Goal: Information Seeking & Learning: Check status

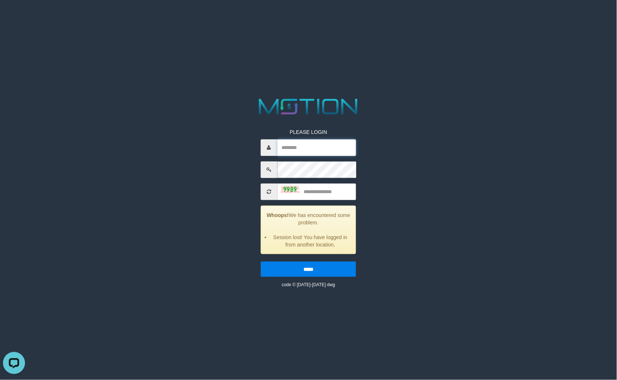
type input "******"
click at [219, 226] on div "PLEASE LOGIN ****** Whoops! We has encountered some problem. Session lost! You …" at bounding box center [309, 192] width 320 height 192
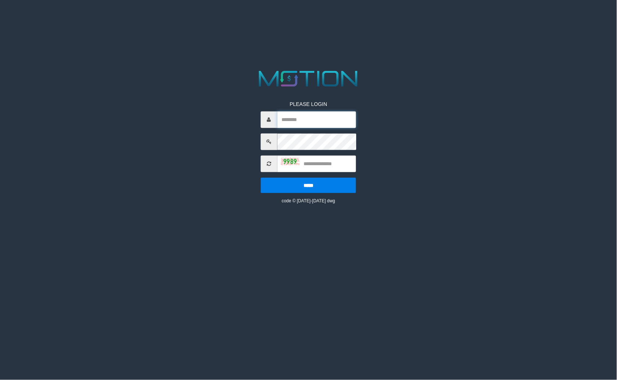
type input "******"
drag, startPoint x: 323, startPoint y: 168, endPoint x: 335, endPoint y: 163, distance: 13.0
click at [324, 168] on input "text" at bounding box center [316, 164] width 79 height 17
type input "*"
type input "****"
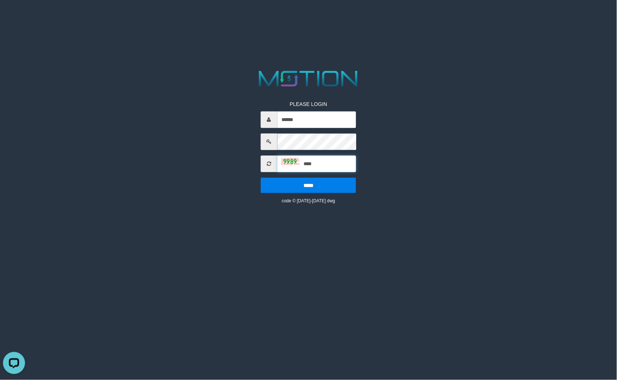
click at [261, 178] on input "*****" at bounding box center [308, 185] width 95 height 15
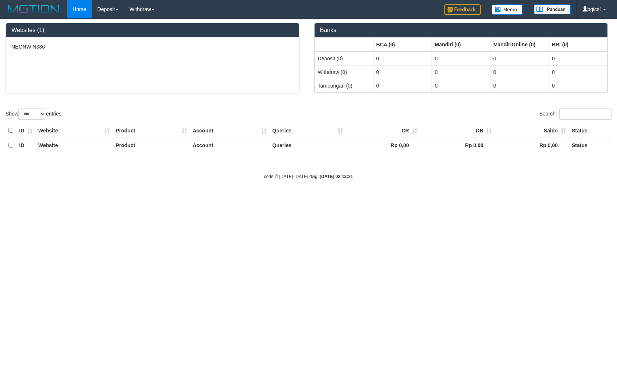
select select "***"
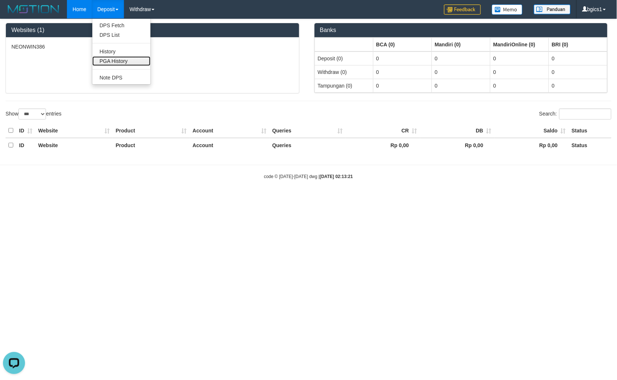
click at [117, 57] on link "PGA History" at bounding box center [121, 61] width 58 height 10
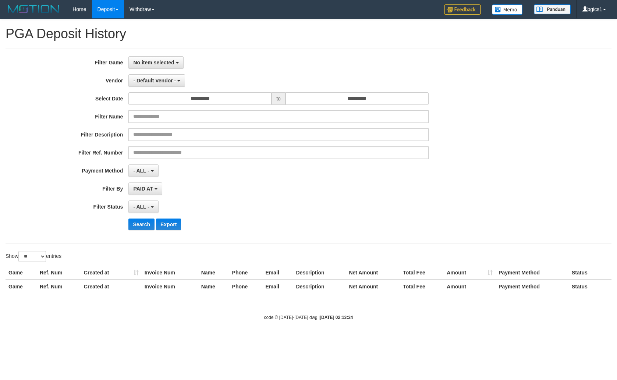
select select
select select "**"
click at [159, 60] on span "No item selected" at bounding box center [153, 63] width 41 height 6
click at [168, 98] on label "[ISPORT] NEONWIN386" at bounding box center [175, 100] width 93 height 11
select select "****"
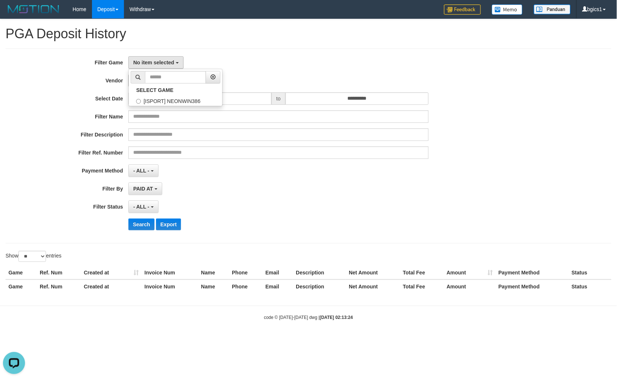
scroll to position [6, 0]
click at [159, 76] on button "- Default Vendor -" at bounding box center [156, 80] width 57 height 13
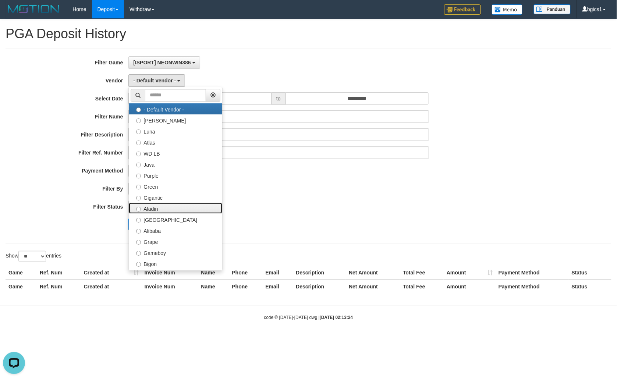
drag, startPoint x: 183, startPoint y: 208, endPoint x: 161, endPoint y: 211, distance: 22.3
click at [183, 207] on label "Aladin" at bounding box center [175, 208] width 93 height 11
select select "**********"
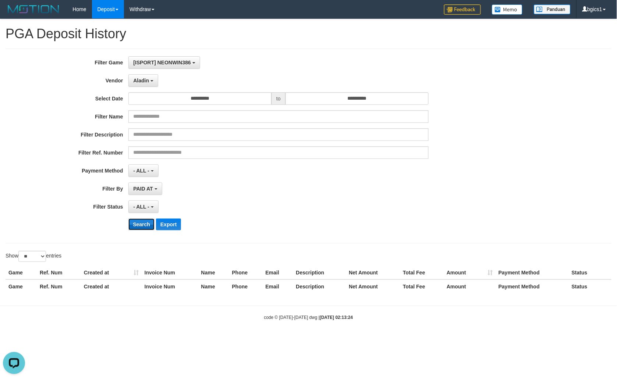
click at [143, 221] on button "Search" at bounding box center [141, 224] width 26 height 12
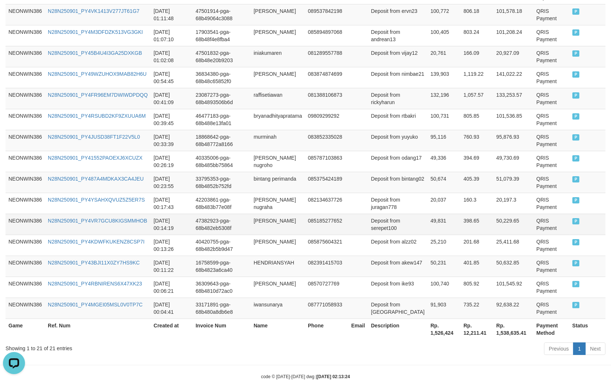
scroll to position [428, 0]
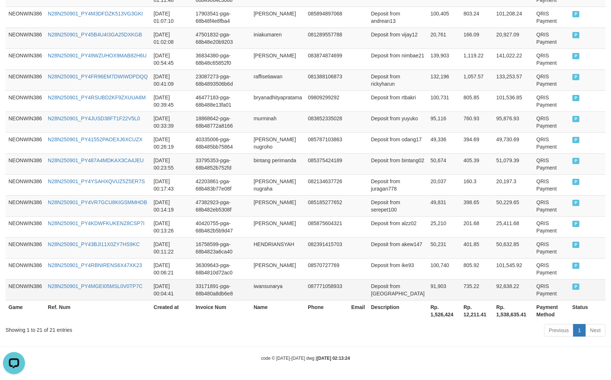
click at [258, 292] on td "iwansunarya" at bounding box center [277, 289] width 54 height 21
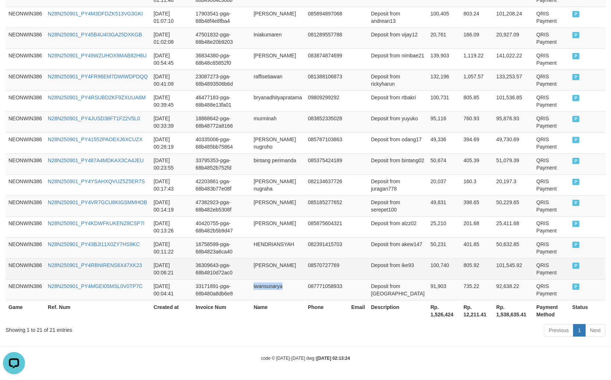
copy td "iwansunarya"
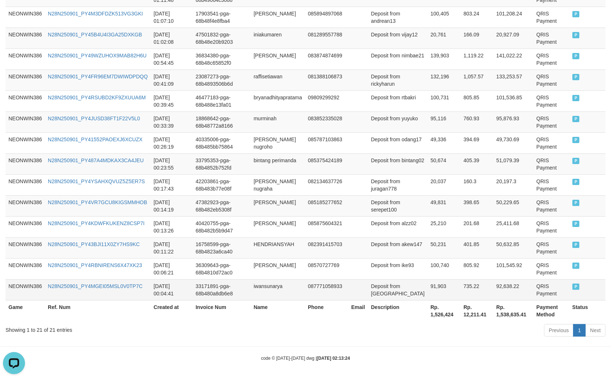
click at [391, 299] on td "Deposit from bolangaja" at bounding box center [398, 289] width 60 height 21
click at [392, 298] on td "Deposit from bolangaja" at bounding box center [398, 289] width 60 height 21
copy td "bolangaja"
click at [442, 289] on td "91,903" at bounding box center [443, 289] width 33 height 21
click at [433, 289] on td "91,903" at bounding box center [443, 289] width 33 height 21
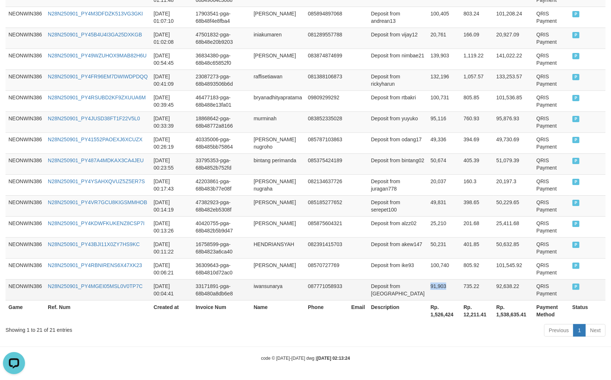
copy td "91,903"
click at [433, 289] on td "91,903" at bounding box center [443, 289] width 33 height 21
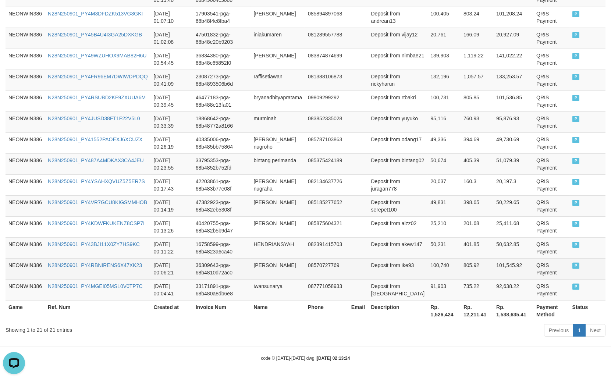
click at [264, 267] on td "IKE FEBRINA" at bounding box center [277, 268] width 54 height 21
drag, startPoint x: 264, startPoint y: 267, endPoint x: 275, endPoint y: 267, distance: 11.0
click at [264, 267] on td "IKE FEBRINA" at bounding box center [277, 268] width 54 height 21
click at [275, 267] on td "IKE FEBRINA" at bounding box center [277, 268] width 54 height 21
copy td "IKE FEBRINA"
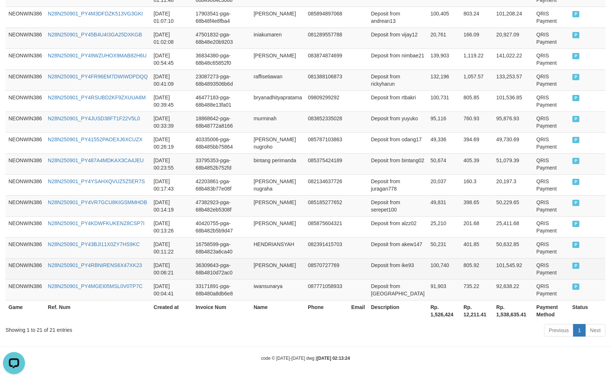
click at [383, 274] on td "Deposit from ike93" at bounding box center [398, 268] width 60 height 21
copy td "ike93"
click at [427, 266] on td "100,740" at bounding box center [443, 268] width 33 height 21
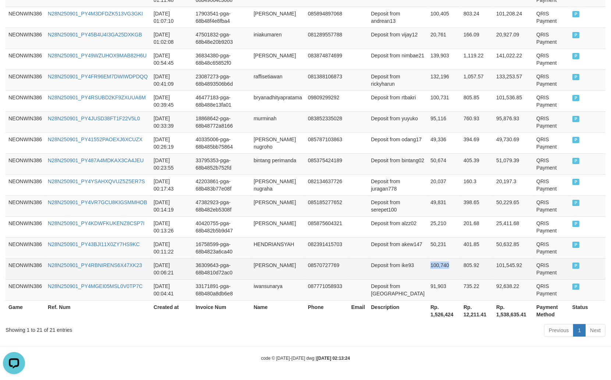
click at [427, 266] on td "100,740" at bounding box center [443, 268] width 33 height 21
copy td "100,740"
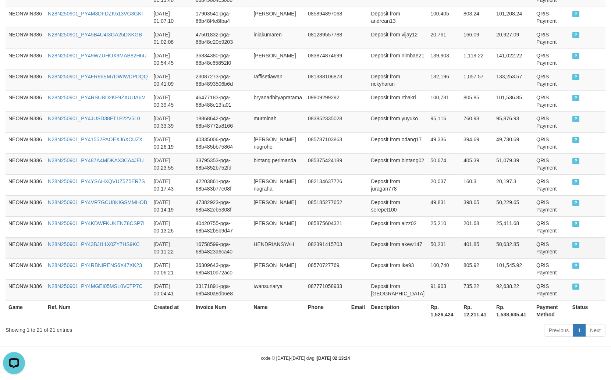
click at [256, 251] on td "HENDRIANSYAH" at bounding box center [277, 247] width 54 height 21
click at [262, 248] on td "HENDRIANSYAH" at bounding box center [277, 247] width 54 height 21
copy td "HENDRIANSYAH"
click at [377, 250] on td "Deposit from akew147" at bounding box center [398, 247] width 60 height 21
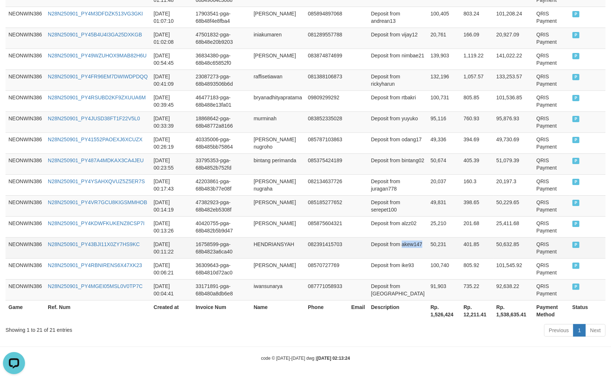
click at [377, 250] on td "Deposit from akew147" at bounding box center [398, 247] width 60 height 21
copy td "akew147"
click at [430, 248] on td "50,231" at bounding box center [443, 247] width 33 height 21
copy td "50,231"
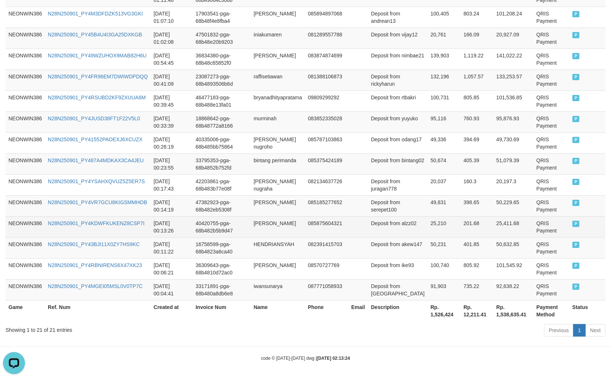
click at [267, 223] on td "muhammad alwi" at bounding box center [277, 226] width 54 height 21
drag, startPoint x: 267, startPoint y: 223, endPoint x: 285, endPoint y: 221, distance: 18.1
click at [269, 222] on td "muhammad alwi" at bounding box center [277, 226] width 54 height 21
click at [286, 221] on td "muhammad alwi" at bounding box center [277, 226] width 54 height 21
copy td "muhammad"
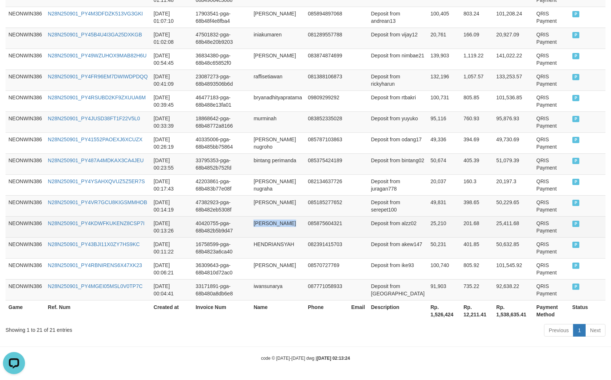
click at [295, 227] on td "muhammad alwi" at bounding box center [277, 226] width 54 height 21
click at [385, 230] on td "Deposit from alzz02" at bounding box center [398, 226] width 60 height 21
click at [427, 230] on td "25,210" at bounding box center [443, 226] width 33 height 21
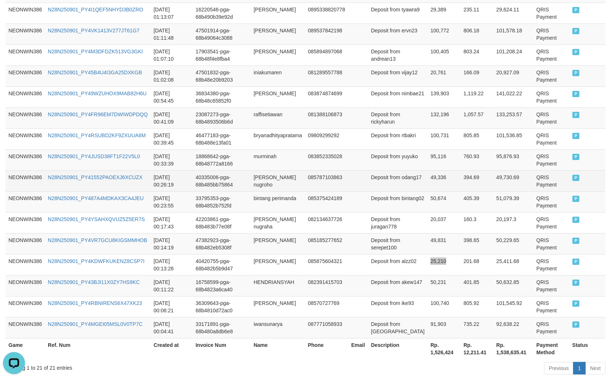
scroll to position [359, 0]
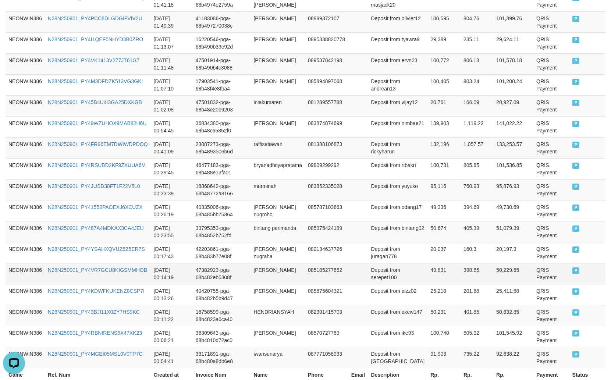
click at [270, 269] on td "dadan jumara" at bounding box center [277, 273] width 54 height 21
click at [281, 270] on td "dadan jumara" at bounding box center [277, 273] width 54 height 21
click at [392, 278] on td "Deposit from serepet100" at bounding box center [398, 273] width 60 height 21
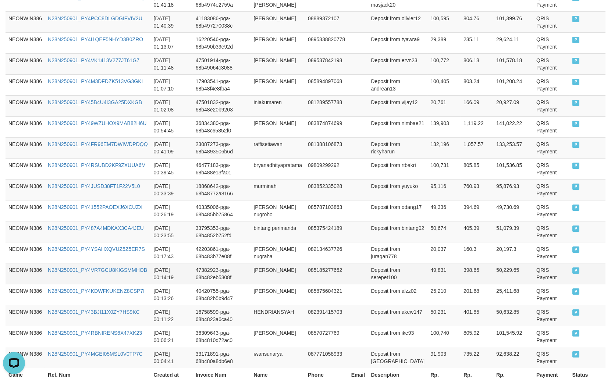
click at [437, 277] on td "49,831" at bounding box center [443, 273] width 33 height 21
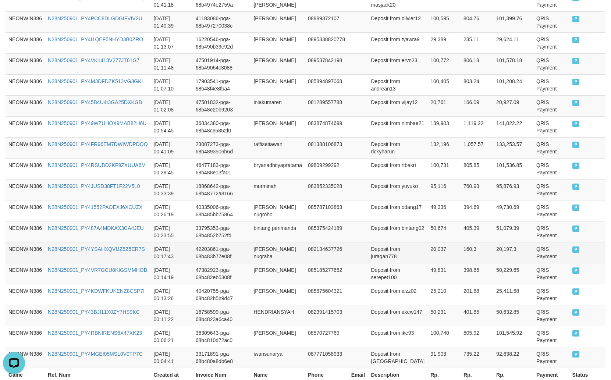
click at [262, 250] on td "yudha fizal nugraha" at bounding box center [277, 252] width 54 height 21
drag, startPoint x: 262, startPoint y: 250, endPoint x: 296, endPoint y: 249, distance: 34.6
click at [277, 250] on td "yudha fizal nugraha" at bounding box center [277, 252] width 54 height 21
click at [296, 249] on td "yudha fizal nugraha" at bounding box center [277, 252] width 54 height 21
click at [392, 252] on td "Deposit from juragan778" at bounding box center [398, 252] width 60 height 21
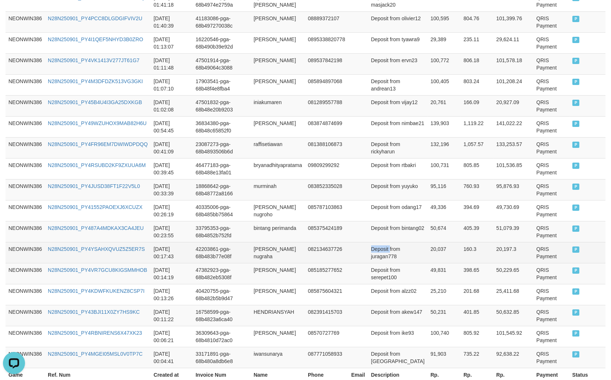
click at [392, 252] on td "Deposit from juragan778" at bounding box center [398, 252] width 60 height 21
click at [391, 259] on td "Deposit from juragan778" at bounding box center [398, 252] width 60 height 21
click at [429, 253] on td "20,037" at bounding box center [443, 252] width 33 height 21
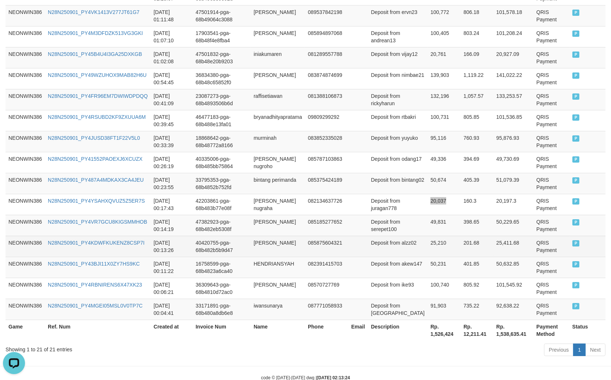
scroll to position [428, 0]
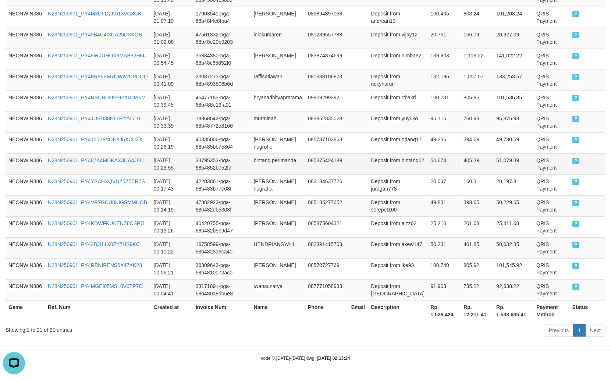
click at [267, 163] on td "bintang perimanda" at bounding box center [277, 163] width 54 height 21
drag, startPoint x: 267, startPoint y: 163, endPoint x: 287, endPoint y: 164, distance: 19.6
click at [273, 164] on td "bintang perimanda" at bounding box center [277, 163] width 54 height 21
click at [294, 164] on td "bintang perimanda" at bounding box center [277, 163] width 54 height 21
click at [383, 167] on td "Deposit from bintang02" at bounding box center [398, 163] width 60 height 21
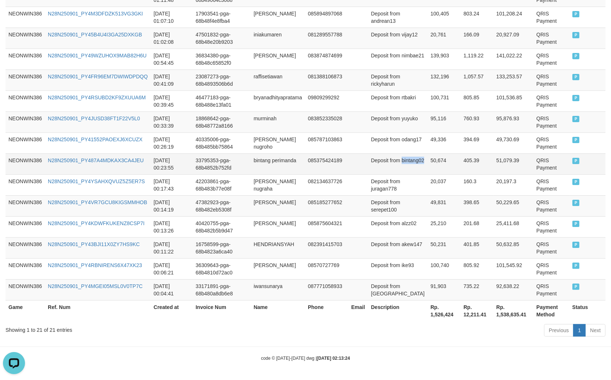
click at [383, 167] on td "Deposit from bintang02" at bounding box center [398, 163] width 60 height 21
click at [427, 157] on td "50,674" at bounding box center [443, 163] width 33 height 21
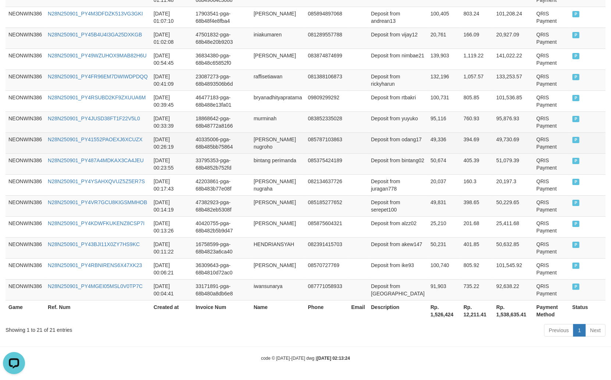
click at [251, 142] on td "40335006-pga-68b485bb75864" at bounding box center [222, 142] width 58 height 21
click at [265, 142] on td "anggi cahyo nugroho" at bounding box center [277, 142] width 54 height 21
click at [315, 142] on td "085787103863" at bounding box center [326, 142] width 43 height 21
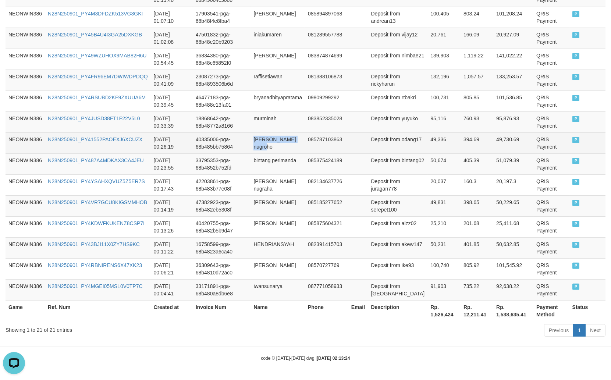
click at [303, 142] on td "anggi cahyo nugroho" at bounding box center [277, 142] width 54 height 21
click at [388, 150] on td "Deposit from odang17" at bounding box center [398, 142] width 60 height 21
click at [433, 141] on td "49,336" at bounding box center [443, 142] width 33 height 21
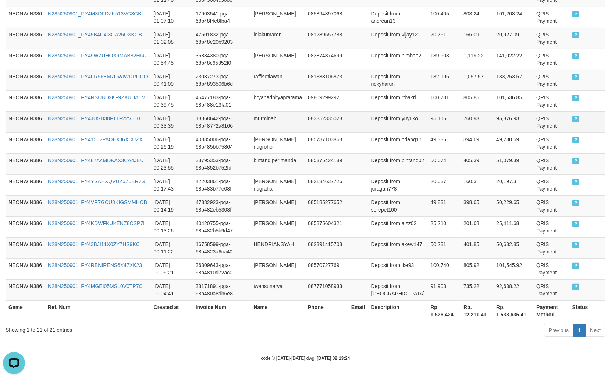
click at [259, 121] on td "murminah" at bounding box center [277, 121] width 54 height 21
click at [388, 127] on td "Deposit from yuyuko" at bounding box center [398, 121] width 60 height 21
click at [430, 119] on td "95,116" at bounding box center [443, 121] width 33 height 21
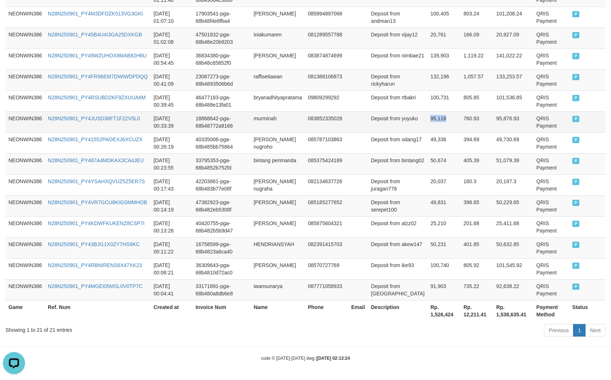
click at [430, 119] on td "95,116" at bounding box center [443, 121] width 33 height 21
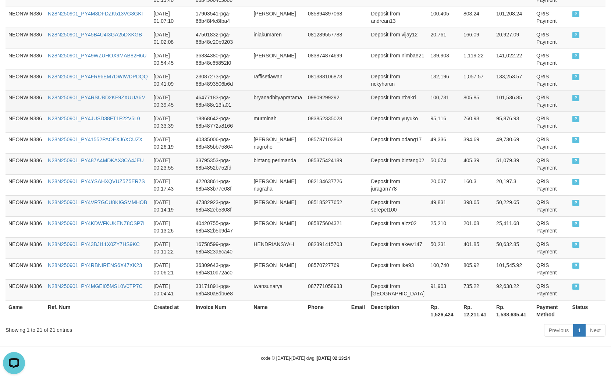
click at [276, 101] on td "bryanadhityapratama" at bounding box center [277, 100] width 54 height 21
click at [380, 107] on td "Deposit from rtbakri" at bounding box center [398, 100] width 60 height 21
click at [428, 98] on td "100,731" at bounding box center [443, 100] width 33 height 21
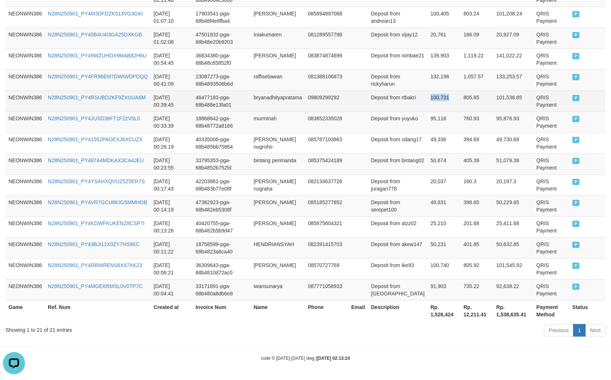
click at [428, 98] on td "100,731" at bounding box center [443, 100] width 33 height 21
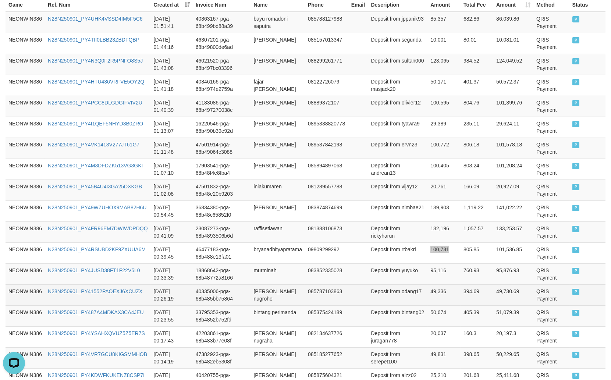
scroll to position [223, 0]
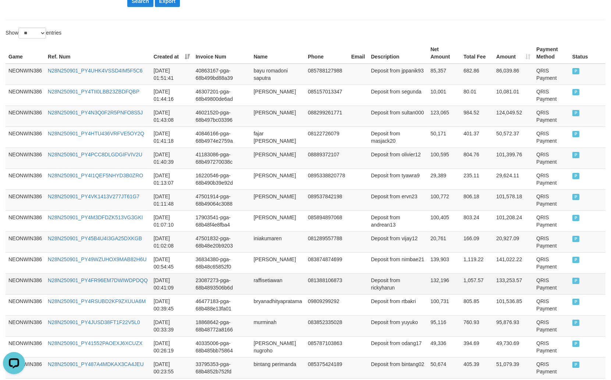
click at [264, 286] on td "raffisetiawan" at bounding box center [277, 283] width 54 height 21
click at [396, 288] on td "Deposit from rickyharun" at bounding box center [398, 283] width 60 height 21
click at [429, 284] on td "132,196" at bounding box center [443, 283] width 33 height 21
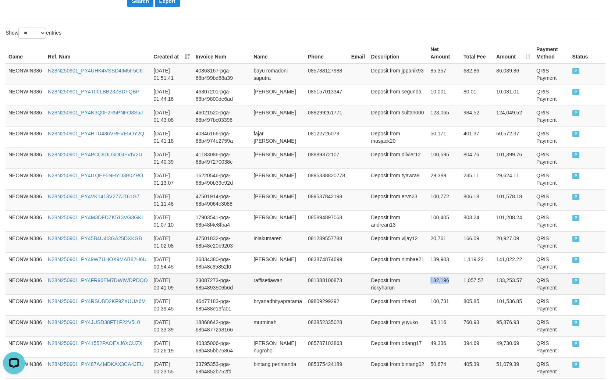
click at [429, 283] on td "132,196" at bounding box center [443, 283] width 33 height 21
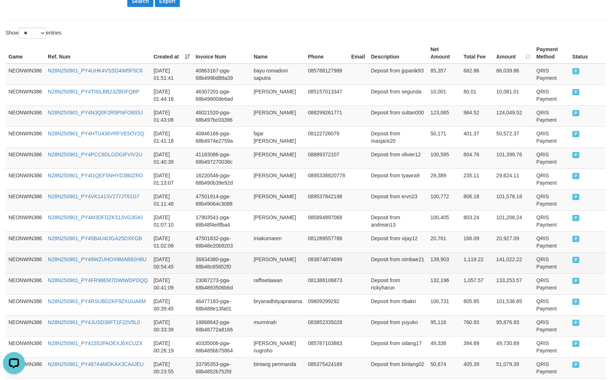
click at [271, 266] on td "nimat" at bounding box center [277, 262] width 54 height 21
click at [263, 266] on td "nimat" at bounding box center [277, 262] width 54 height 21
drag, startPoint x: 263, startPoint y: 266, endPoint x: 303, endPoint y: 266, distance: 40.1
click at [285, 266] on td "nimat" at bounding box center [277, 262] width 54 height 21
click at [381, 272] on td "Deposit from nimbae21" at bounding box center [398, 262] width 60 height 21
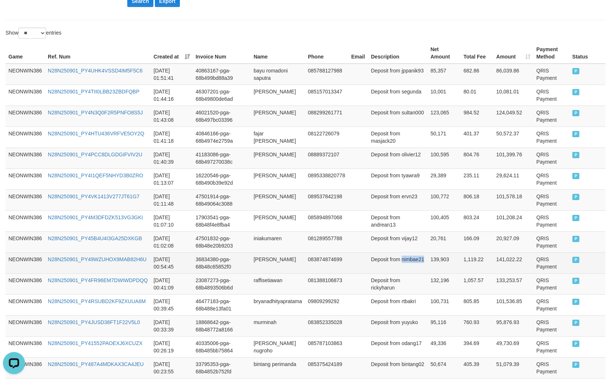
drag, startPoint x: 381, startPoint y: 272, endPoint x: 389, endPoint y: 256, distance: 17.9
click at [381, 270] on td "Deposit from nimbae21" at bounding box center [398, 262] width 60 height 21
click at [427, 269] on td "139,903" at bounding box center [443, 262] width 33 height 21
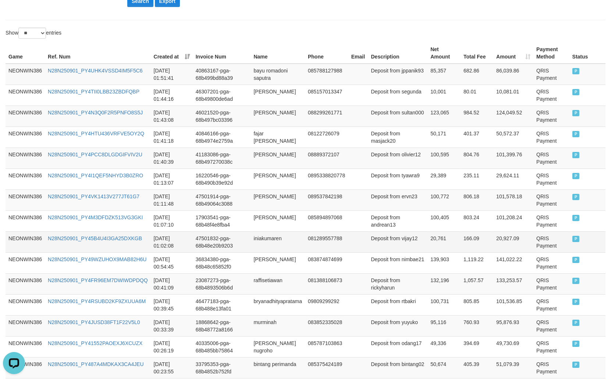
click at [271, 242] on td "iniakumaren" at bounding box center [277, 241] width 54 height 21
click at [392, 249] on td "Deposit from vijay12" at bounding box center [398, 241] width 60 height 21
click at [381, 248] on td "Deposit from vijay12" at bounding box center [398, 241] width 60 height 21
click at [380, 248] on td "Deposit from vijay12" at bounding box center [398, 241] width 60 height 21
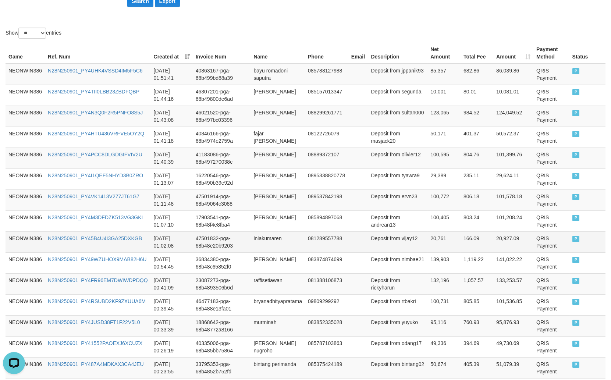
click at [427, 246] on td "20,761" at bounding box center [443, 241] width 33 height 21
drag, startPoint x: 427, startPoint y: 246, endPoint x: 431, endPoint y: 243, distance: 4.8
click at [427, 246] on td "20,761" at bounding box center [443, 241] width 33 height 21
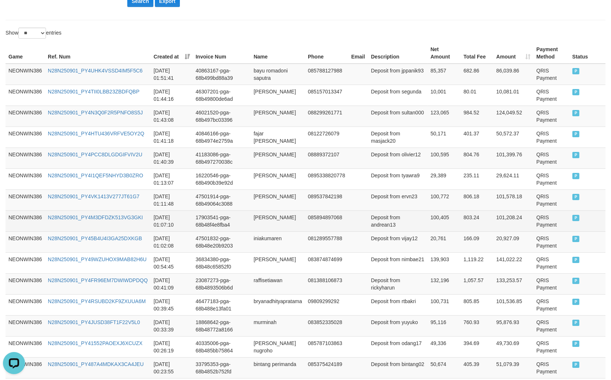
click at [260, 215] on td "DIMAS ANDREAN" at bounding box center [277, 220] width 54 height 21
click at [294, 214] on td "DIMAS ANDREAN" at bounding box center [277, 220] width 54 height 21
click at [387, 229] on td "Deposit from andrean13" at bounding box center [398, 220] width 60 height 21
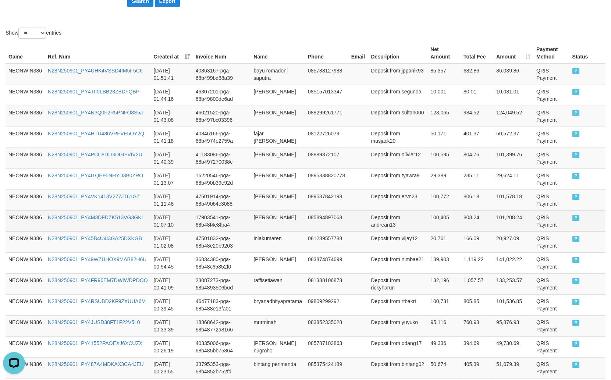
click at [417, 217] on td "Deposit from andrean13" at bounding box center [398, 220] width 60 height 21
click at [427, 217] on td "100,405" at bounding box center [443, 220] width 33 height 21
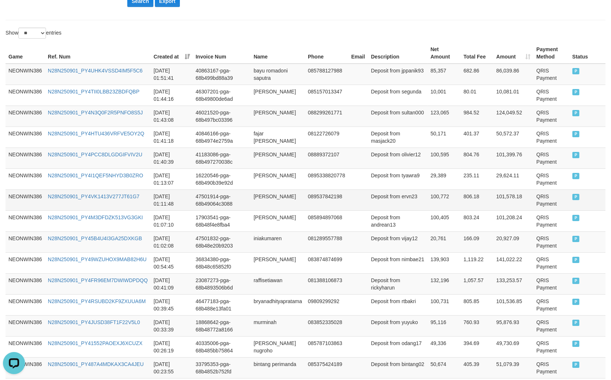
click at [258, 199] on td "rendy ervianto" at bounding box center [277, 199] width 54 height 21
drag, startPoint x: 282, startPoint y: 199, endPoint x: 280, endPoint y: 194, distance: 5.6
click at [284, 199] on td "rendy ervianto" at bounding box center [277, 199] width 54 height 21
click at [384, 202] on td "Deposit from ervn23" at bounding box center [398, 199] width 60 height 21
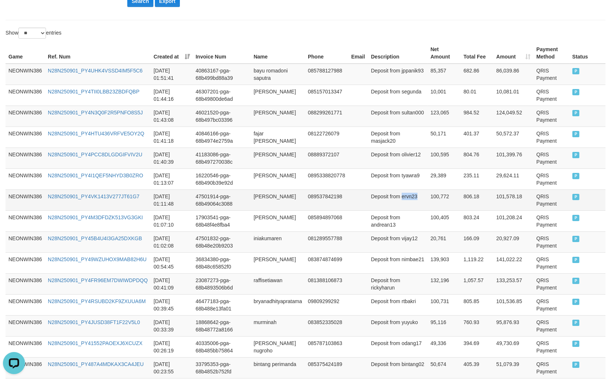
click at [384, 202] on td "Deposit from ervn23" at bounding box center [398, 199] width 60 height 21
click at [430, 193] on td "100,772" at bounding box center [443, 199] width 33 height 21
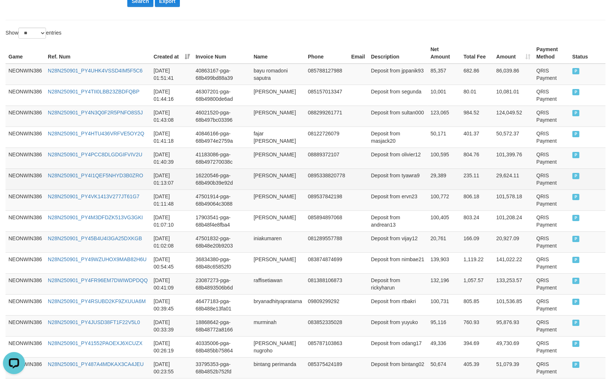
click at [251, 178] on td "16220546-pga-68b490b39e92d" at bounding box center [222, 178] width 58 height 21
click at [270, 177] on td "mutiara ramadhani" at bounding box center [277, 178] width 54 height 21
click at [296, 177] on td "mutiara ramadhani" at bounding box center [277, 178] width 54 height 21
click at [384, 185] on td "Deposit from tyawra9" at bounding box center [398, 178] width 60 height 21
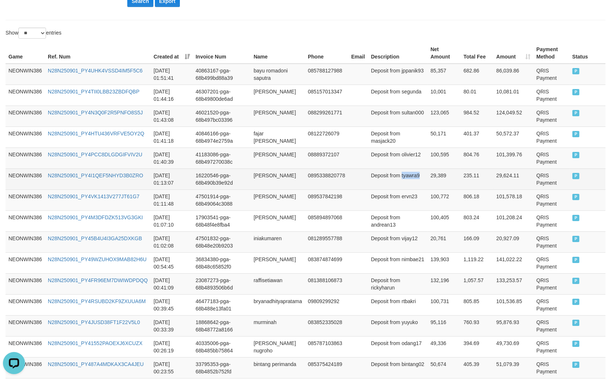
click at [384, 185] on td "Deposit from tyawra9" at bounding box center [398, 178] width 60 height 21
click at [429, 179] on td "29,389" at bounding box center [443, 178] width 33 height 21
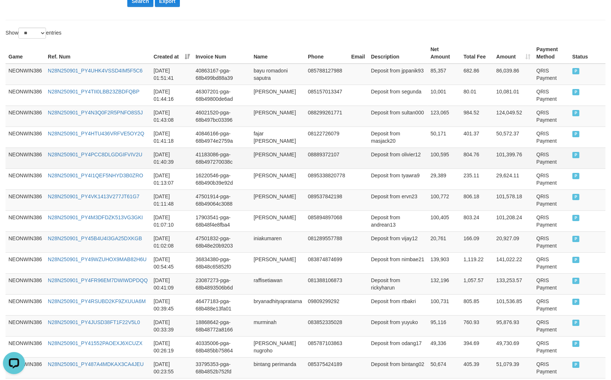
click at [269, 162] on td "rahmat kusmana" at bounding box center [277, 157] width 54 height 21
click at [291, 161] on td "rahmat kusmana" at bounding box center [277, 157] width 54 height 21
click at [391, 161] on td "Deposit from olivier12" at bounding box center [398, 157] width 60 height 21
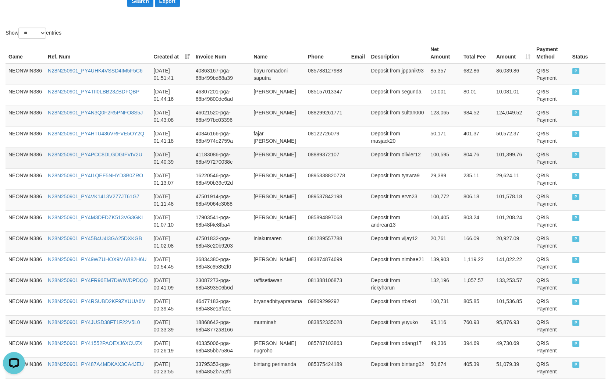
click at [435, 160] on td "100,595" at bounding box center [443, 157] width 33 height 21
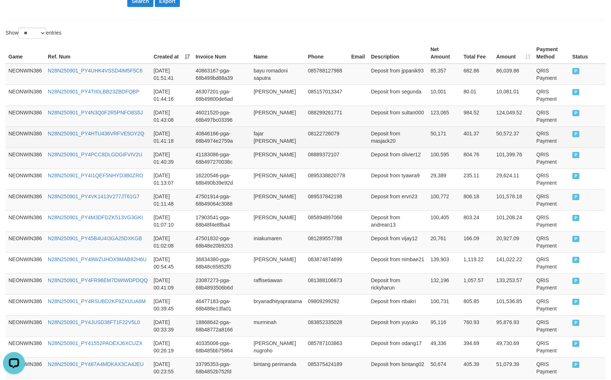
click at [264, 142] on td "fajar ali imron" at bounding box center [277, 137] width 54 height 21
click at [284, 140] on td "fajar ali imron" at bounding box center [277, 137] width 54 height 21
click at [383, 141] on td "Deposit from masjack20" at bounding box center [398, 137] width 60 height 21
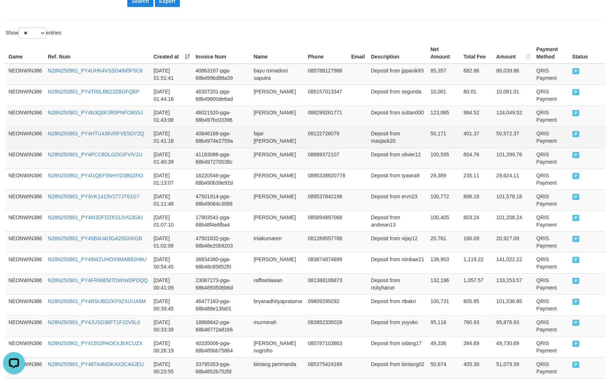
click at [430, 140] on td "50,171" at bounding box center [443, 137] width 33 height 21
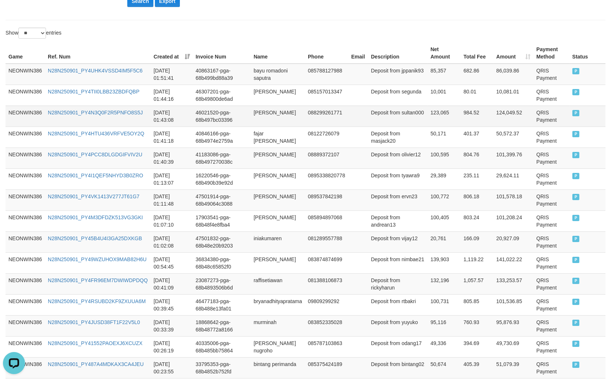
click at [269, 115] on td "edwar maulana" at bounding box center [277, 116] width 54 height 21
click at [283, 115] on td "edwar maulana" at bounding box center [277, 116] width 54 height 21
click at [392, 125] on td "Deposit from sultan000" at bounding box center [398, 116] width 60 height 21
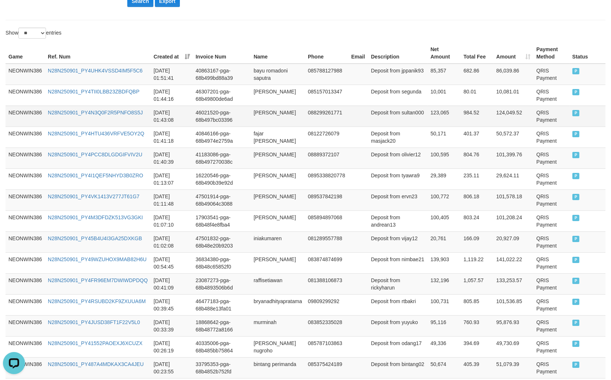
click at [435, 121] on td "123,065" at bounding box center [443, 116] width 33 height 21
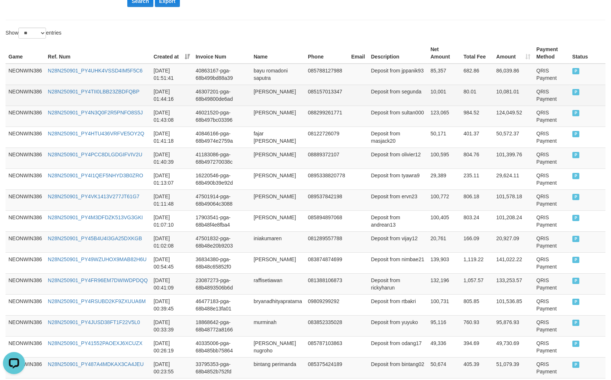
click at [262, 88] on td "ismardi devinsi tarigan" at bounding box center [277, 95] width 54 height 21
drag, startPoint x: 262, startPoint y: 88, endPoint x: 268, endPoint y: 102, distance: 14.7
click at [263, 96] on td "ismardi devinsi tarigan" at bounding box center [277, 95] width 54 height 21
click at [268, 102] on td "ismardi devinsi tarigan" at bounding box center [277, 95] width 54 height 21
click at [391, 102] on td "Deposit from segunda" at bounding box center [398, 95] width 60 height 21
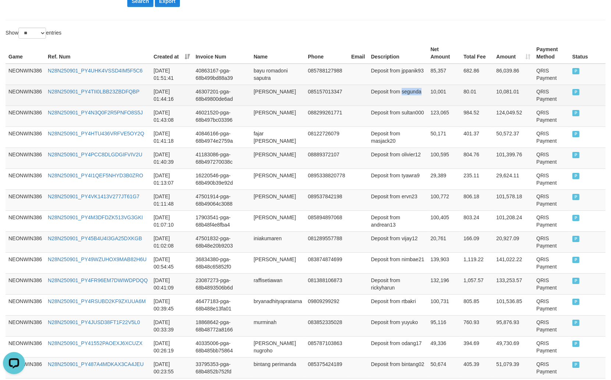
drag, startPoint x: 391, startPoint y: 102, endPoint x: 388, endPoint y: 104, distance: 4.2
click at [391, 103] on td "Deposit from segunda" at bounding box center [398, 95] width 60 height 21
click at [427, 85] on td "10,001" at bounding box center [443, 95] width 33 height 21
click at [427, 87] on td "10,001" at bounding box center [443, 95] width 33 height 21
click at [428, 90] on td "10,001" at bounding box center [443, 95] width 33 height 21
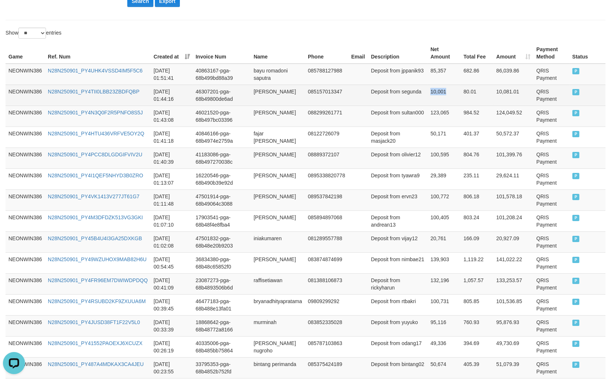
click at [428, 90] on td "10,001" at bounding box center [443, 95] width 33 height 21
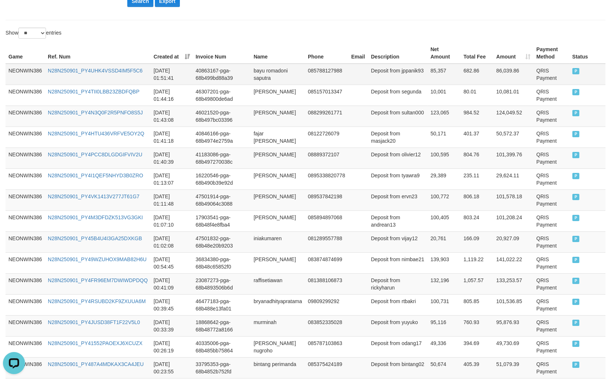
click at [265, 72] on td "bayu romadoni saputra" at bounding box center [277, 74] width 54 height 21
click at [265, 71] on td "bayu romadoni saputra" at bounding box center [277, 74] width 54 height 21
click at [280, 80] on td "bayu romadoni saputra" at bounding box center [277, 74] width 54 height 21
click at [384, 78] on td "Deposit from jppanik93" at bounding box center [398, 74] width 60 height 21
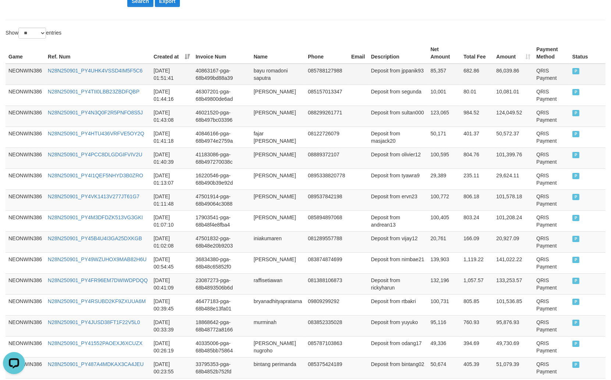
click at [431, 75] on td "85,357" at bounding box center [443, 74] width 33 height 21
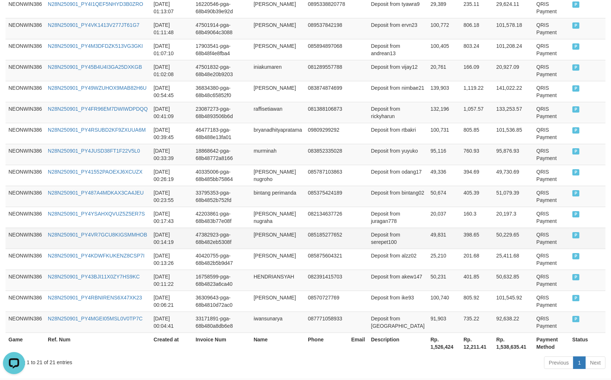
scroll to position [428, 0]
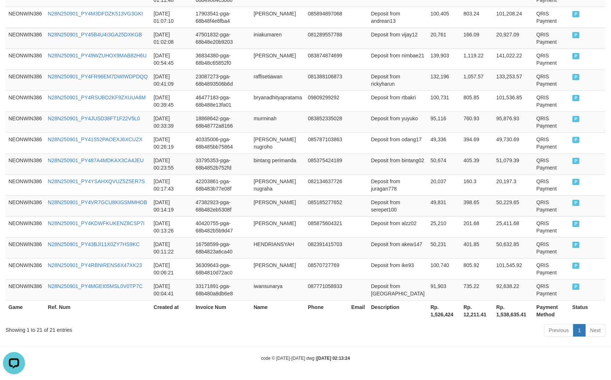
click at [443, 315] on th "Rp. 1,526,424" at bounding box center [443, 310] width 33 height 21
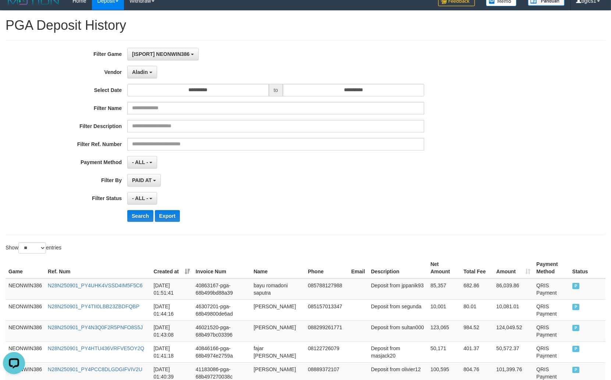
scroll to position [0, 0]
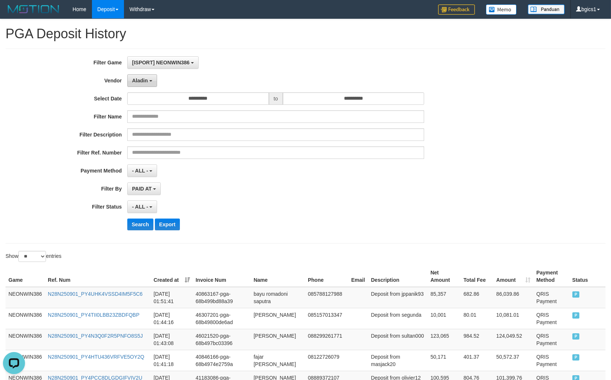
click at [147, 85] on button "Aladin" at bounding box center [142, 80] width 30 height 13
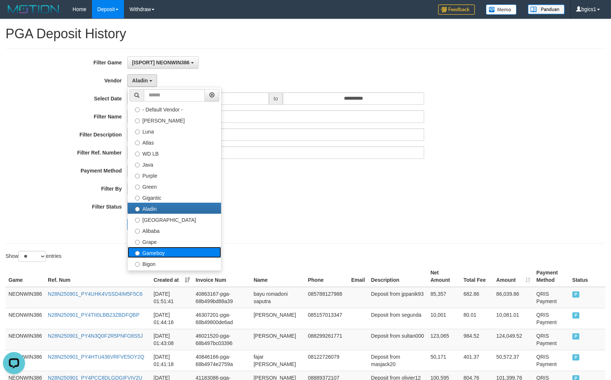
click at [153, 249] on label "Gameboy" at bounding box center [174, 252] width 93 height 11
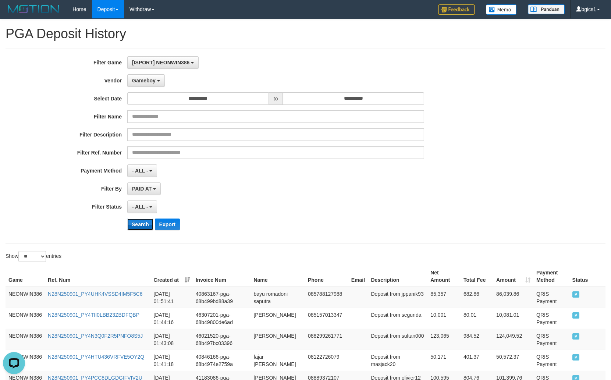
click at [131, 219] on button "Search" at bounding box center [140, 224] width 26 height 12
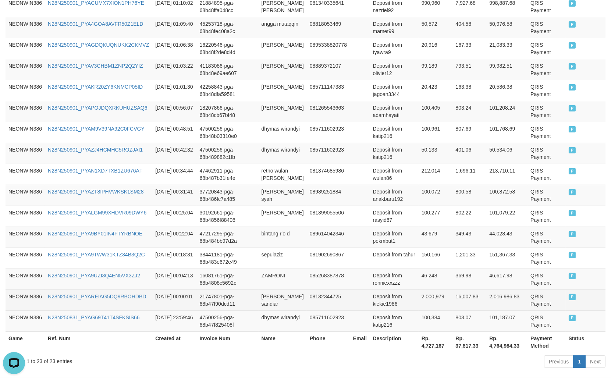
scroll to position [492, 0]
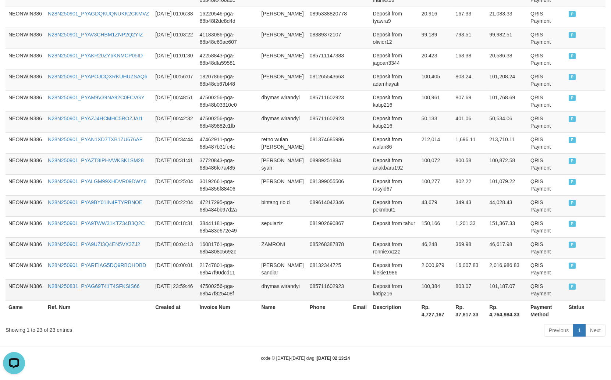
click at [267, 295] on td "dhymas wirandyi" at bounding box center [283, 289] width 48 height 21
click at [273, 288] on td "dhymas wirandyi" at bounding box center [283, 289] width 48 height 21
click at [380, 297] on td "Deposit from katip216" at bounding box center [394, 289] width 49 height 21
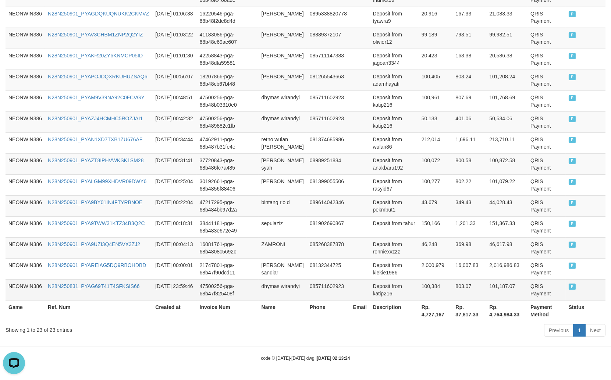
click at [424, 290] on td "100,384" at bounding box center [436, 289] width 34 height 21
drag, startPoint x: 424, startPoint y: 290, endPoint x: 429, endPoint y: 289, distance: 5.2
click at [425, 290] on td "100,384" at bounding box center [436, 289] width 34 height 21
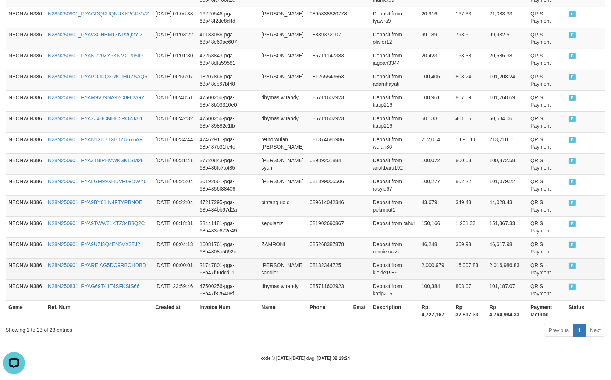
click at [265, 265] on td "deni ragil sandiar" at bounding box center [283, 268] width 48 height 21
drag, startPoint x: 265, startPoint y: 265, endPoint x: 269, endPoint y: 269, distance: 6.0
click at [267, 267] on td "deni ragil sandiar" at bounding box center [283, 268] width 48 height 21
click at [281, 276] on td "deni ragil sandiar" at bounding box center [283, 268] width 48 height 21
click at [376, 273] on td "Deposit from kiekie1986" at bounding box center [394, 268] width 49 height 21
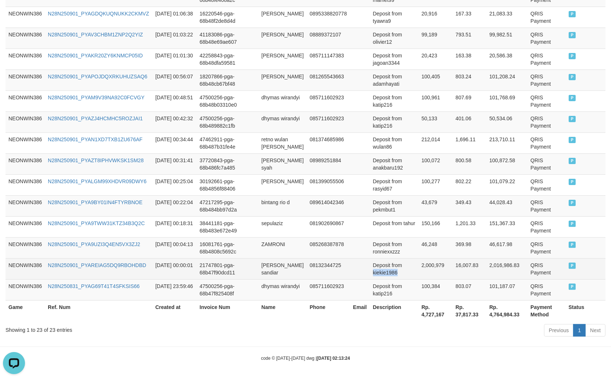
drag, startPoint x: 376, startPoint y: 273, endPoint x: 602, endPoint y: 259, distance: 226.6
click at [376, 272] on td "Deposit from kiekie1986" at bounding box center [394, 268] width 49 height 21
click at [433, 270] on td "2,000,979" at bounding box center [436, 268] width 34 height 21
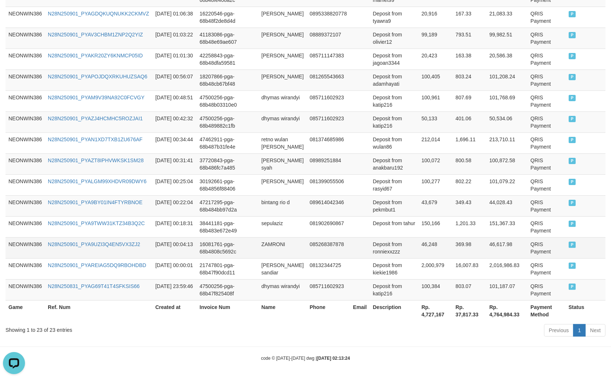
click at [270, 249] on td "ZAMRONI" at bounding box center [283, 247] width 48 height 21
click at [387, 249] on td "Deposit from ronniexxzzz" at bounding box center [394, 247] width 49 height 21
click at [431, 244] on td "46,248" at bounding box center [436, 247] width 34 height 21
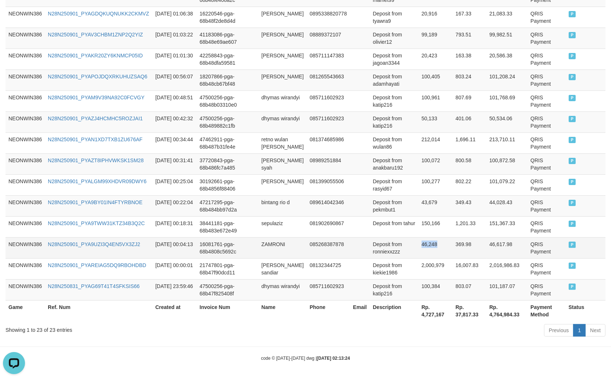
click at [431, 244] on td "46,248" at bounding box center [436, 247] width 34 height 21
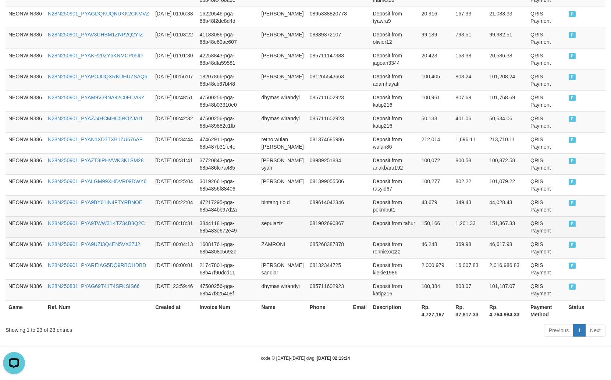
click at [271, 228] on td "sepulaziz" at bounding box center [283, 226] width 48 height 21
click at [406, 227] on td "Deposit from tahur" at bounding box center [394, 226] width 49 height 21
click at [423, 225] on td "150,166" at bounding box center [436, 226] width 34 height 21
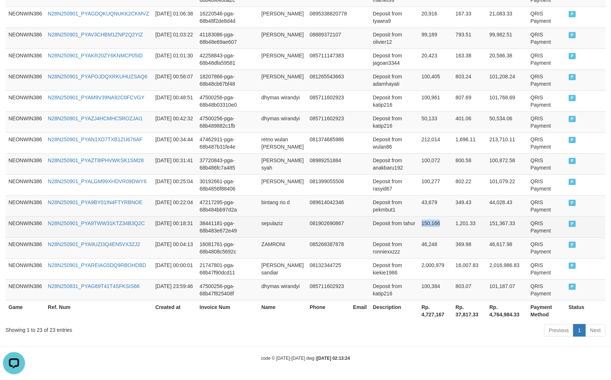
click at [423, 225] on td "150,166" at bounding box center [436, 226] width 34 height 21
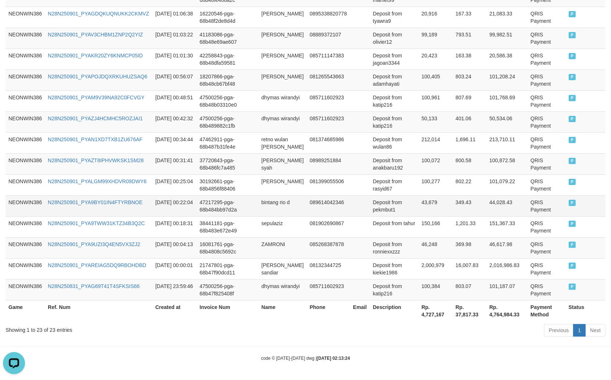
click at [268, 202] on td "bintang rio d" at bounding box center [283, 205] width 48 height 21
click at [288, 202] on td "bintang rio d" at bounding box center [283, 205] width 48 height 21
click at [383, 210] on td "Deposit from pekmbut1" at bounding box center [394, 205] width 49 height 21
drag, startPoint x: 383, startPoint y: 210, endPoint x: 388, endPoint y: 201, distance: 10.4
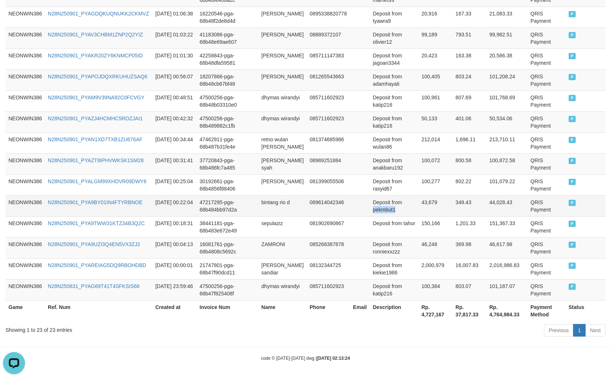
click at [383, 210] on td "Deposit from pekmbut1" at bounding box center [394, 205] width 49 height 21
click at [423, 210] on td "43,679" at bounding box center [436, 205] width 34 height 21
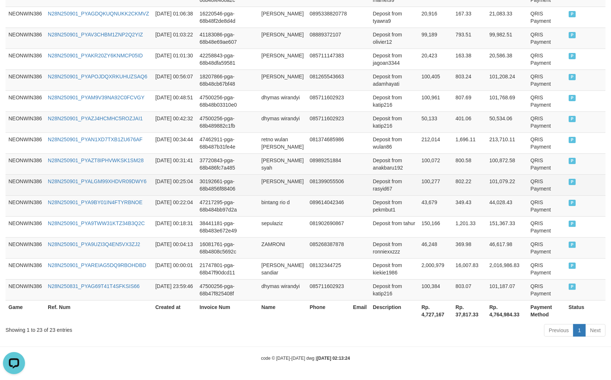
click at [262, 185] on td "irfan ali" at bounding box center [283, 184] width 48 height 21
drag, startPoint x: 262, startPoint y: 185, endPoint x: 296, endPoint y: 186, distance: 33.5
click at [265, 185] on td "irfan ali" at bounding box center [283, 184] width 48 height 21
click at [296, 186] on td "irfan ali" at bounding box center [283, 184] width 48 height 21
click at [377, 186] on td "Deposit from rasyid67" at bounding box center [394, 184] width 49 height 21
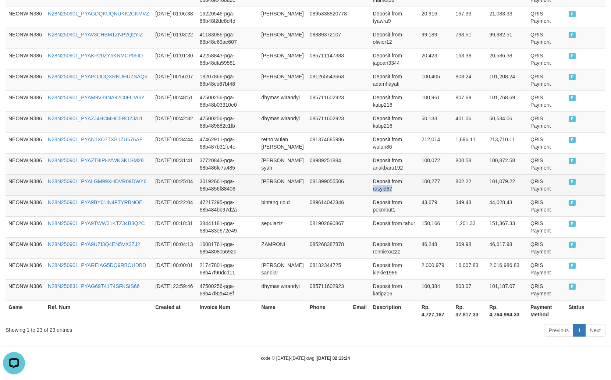
drag, startPoint x: 377, startPoint y: 186, endPoint x: 372, endPoint y: 177, distance: 11.2
click at [377, 186] on td "Deposit from rasyid67" at bounding box center [394, 184] width 49 height 21
click at [433, 189] on td "100,277" at bounding box center [436, 184] width 34 height 21
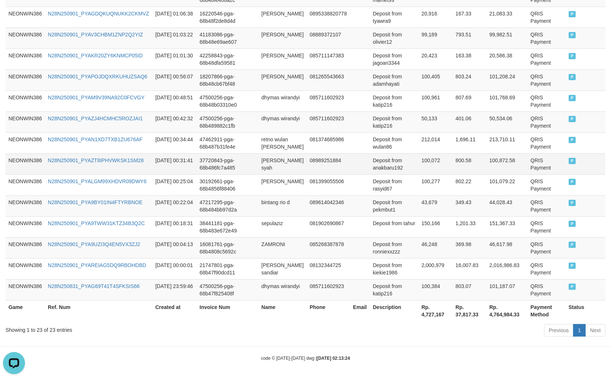
click at [270, 166] on td "muhammad firman syah" at bounding box center [283, 163] width 48 height 21
click at [272, 162] on td "muhammad firman syah" at bounding box center [283, 163] width 48 height 21
click at [271, 156] on td "muhammad firman syah" at bounding box center [283, 163] width 48 height 21
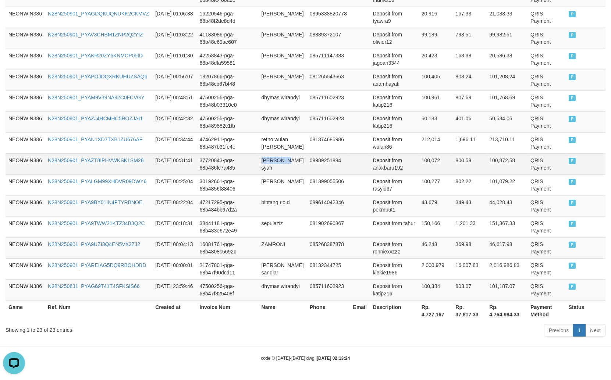
click at [289, 171] on td "muhammad firman syah" at bounding box center [283, 163] width 48 height 21
click at [394, 167] on td "Deposit from anakbaru192" at bounding box center [394, 163] width 49 height 21
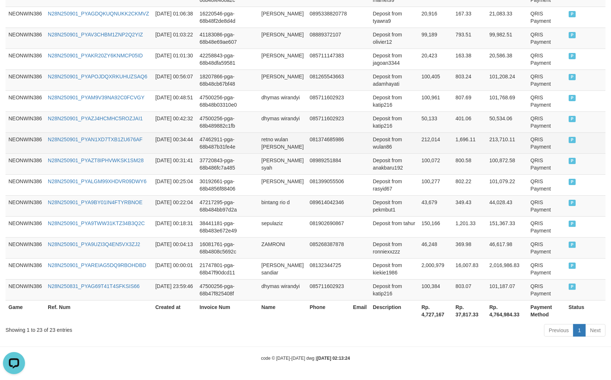
click at [276, 147] on td "retno wulan pangesti" at bounding box center [283, 142] width 48 height 21
click at [277, 140] on td "retno wulan pangesti" at bounding box center [283, 142] width 48 height 21
click at [273, 140] on td "retno wulan pangesti" at bounding box center [283, 142] width 48 height 21
click at [387, 151] on td "Deposit from wulan86" at bounding box center [394, 142] width 49 height 21
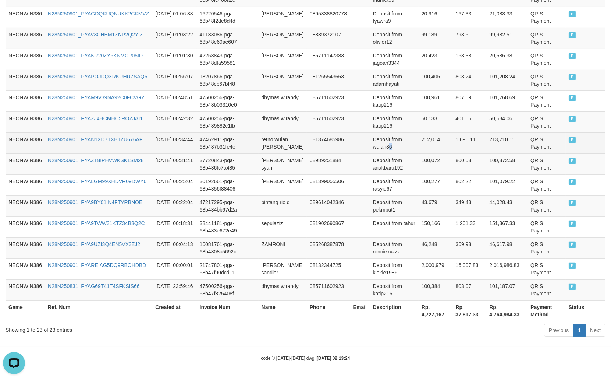
click at [387, 151] on td "Deposit from wulan86" at bounding box center [394, 142] width 49 height 21
click at [371, 150] on td "Deposit from wulan86" at bounding box center [394, 142] width 49 height 21
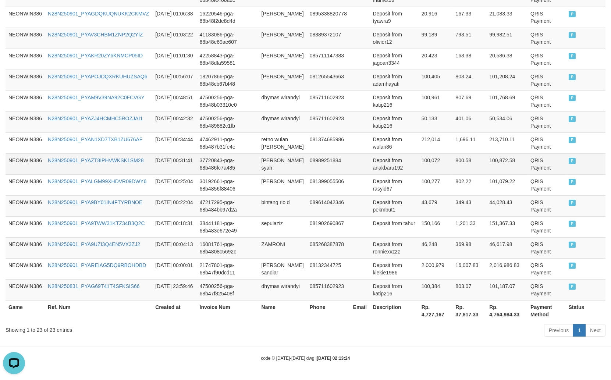
click at [420, 162] on td "100,072" at bounding box center [436, 163] width 34 height 21
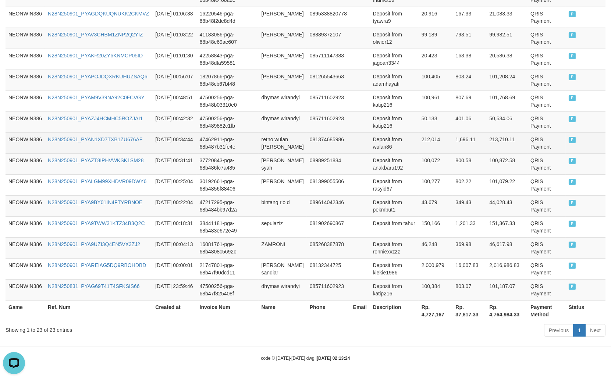
click at [428, 146] on td "212,014" at bounding box center [436, 142] width 34 height 21
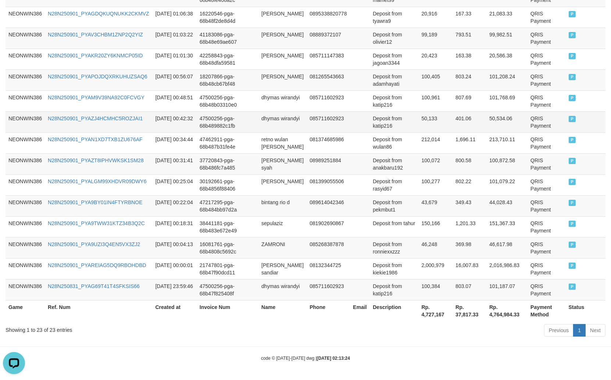
click at [270, 120] on td "dhymas wirandyi" at bounding box center [283, 121] width 48 height 21
click at [280, 130] on td "dhymas wirandyi" at bounding box center [283, 121] width 48 height 21
click at [381, 125] on td "Deposit from katip216" at bounding box center [394, 121] width 49 height 21
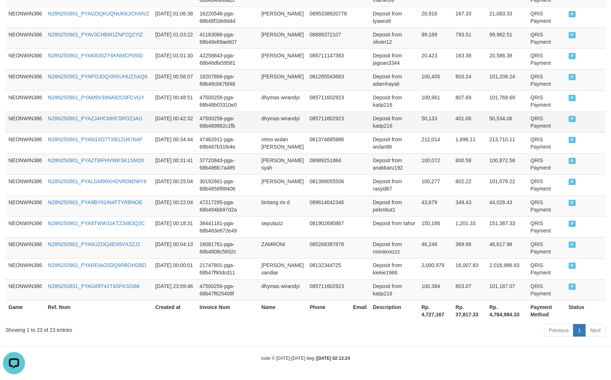
click at [423, 123] on td "50,133" at bounding box center [436, 121] width 34 height 21
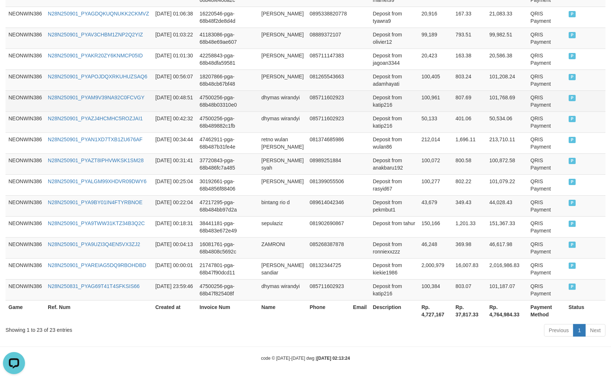
click at [275, 96] on td "dhymas wirandyi" at bounding box center [283, 100] width 48 height 21
drag, startPoint x: 275, startPoint y: 96, endPoint x: 274, endPoint y: 107, distance: 11.1
click at [274, 98] on td "dhymas wirandyi" at bounding box center [283, 100] width 48 height 21
click at [274, 107] on td "dhymas wirandyi" at bounding box center [283, 100] width 48 height 21
click at [431, 101] on td "100,961" at bounding box center [436, 100] width 34 height 21
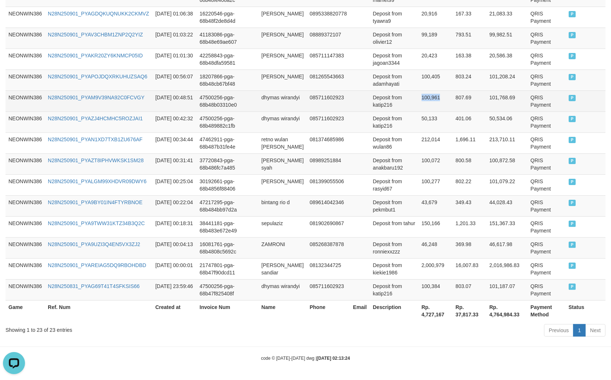
click at [431, 101] on td "100,961" at bounding box center [436, 100] width 34 height 21
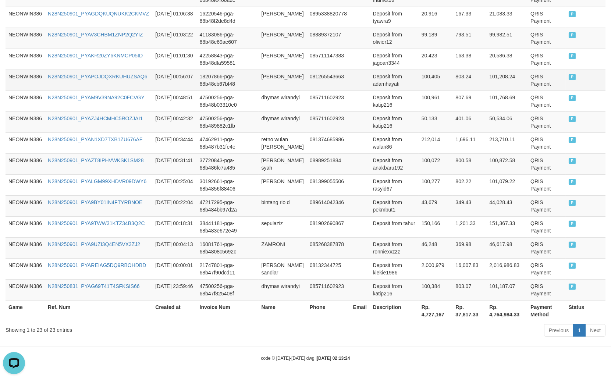
click at [271, 75] on td "dimas andrean" at bounding box center [283, 80] width 48 height 21
drag, startPoint x: 271, startPoint y: 75, endPoint x: 294, endPoint y: 75, distance: 22.4
click at [274, 75] on td "dimas andrean" at bounding box center [283, 80] width 48 height 21
click at [294, 75] on td "dimas andrean" at bounding box center [283, 80] width 48 height 21
click at [387, 85] on td "Deposit from adamhayati" at bounding box center [394, 80] width 49 height 21
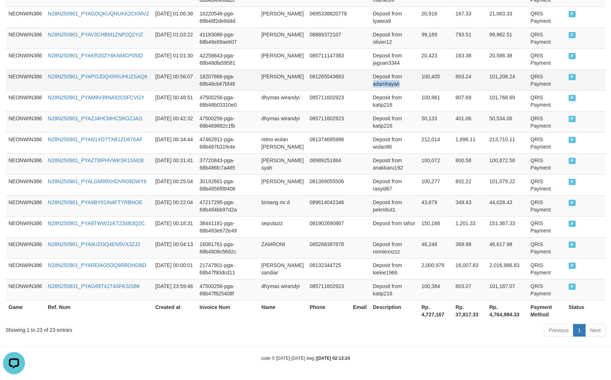
click at [387, 85] on td "Deposit from adamhayati" at bounding box center [394, 80] width 49 height 21
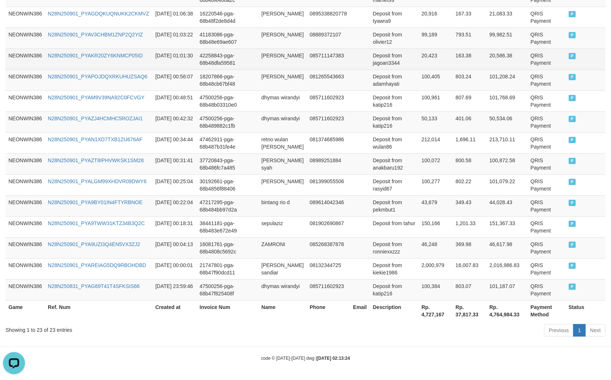
click at [266, 61] on td "hamdan saprudin" at bounding box center [283, 59] width 48 height 21
click at [277, 54] on td "hamdan saprudin" at bounding box center [283, 59] width 48 height 21
click at [391, 67] on td "Deposit from jagoan3344" at bounding box center [394, 59] width 49 height 21
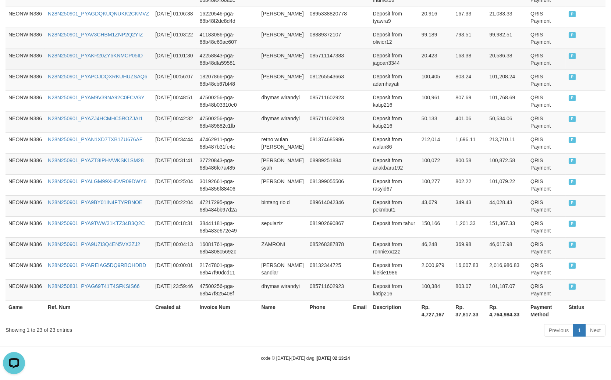
click at [429, 58] on td "20,423" at bounding box center [436, 59] width 34 height 21
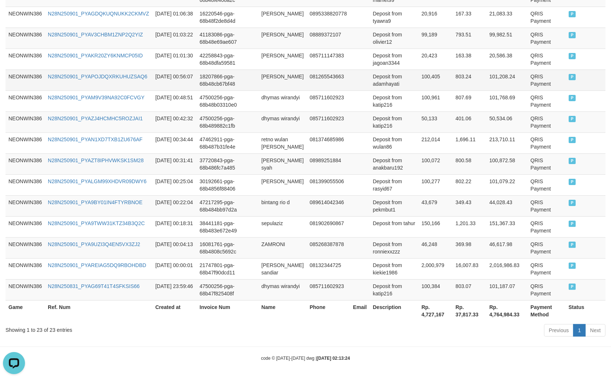
click at [431, 74] on td "100,405" at bounding box center [436, 80] width 34 height 21
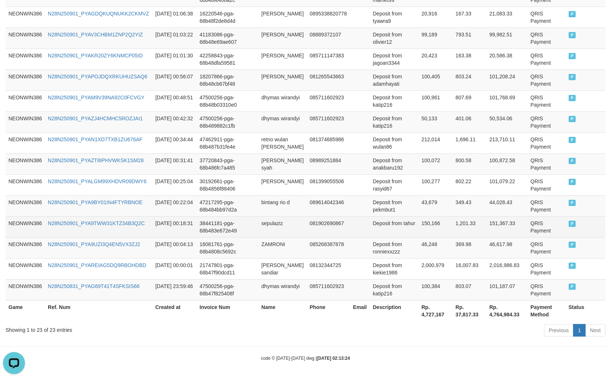
click at [315, 227] on td "081902690867" at bounding box center [328, 226] width 43 height 21
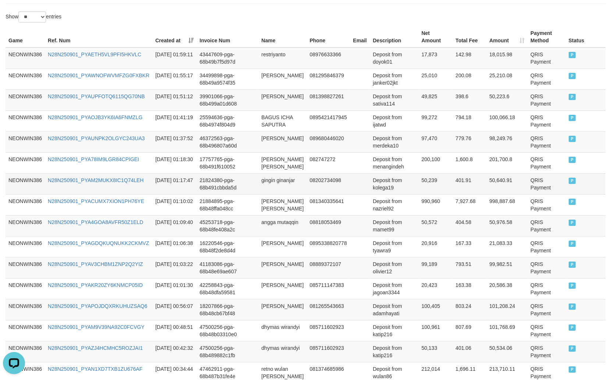
scroll to position [219, 0]
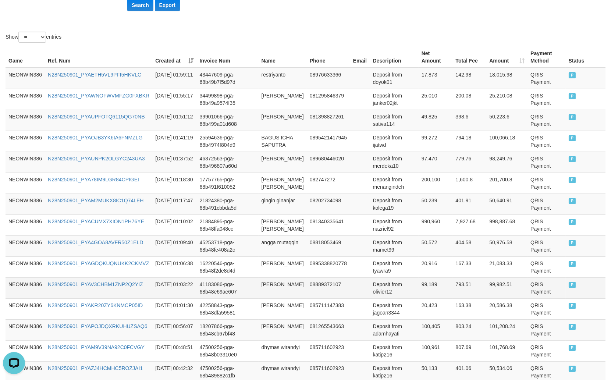
click at [267, 298] on td "rahmat kusmana" at bounding box center [283, 287] width 48 height 21
click at [284, 298] on td "rahmat kusmana" at bounding box center [283, 287] width 48 height 21
click at [373, 298] on td "Deposit from olivier12" at bounding box center [394, 287] width 49 height 21
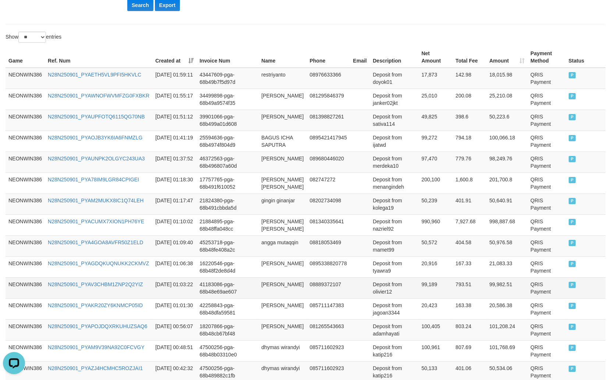
click at [373, 298] on td "Deposit from olivier12" at bounding box center [394, 287] width 49 height 21
click at [372, 298] on td "Deposit from olivier12" at bounding box center [394, 287] width 49 height 21
click at [267, 298] on td "rahmat kusmana" at bounding box center [283, 287] width 48 height 21
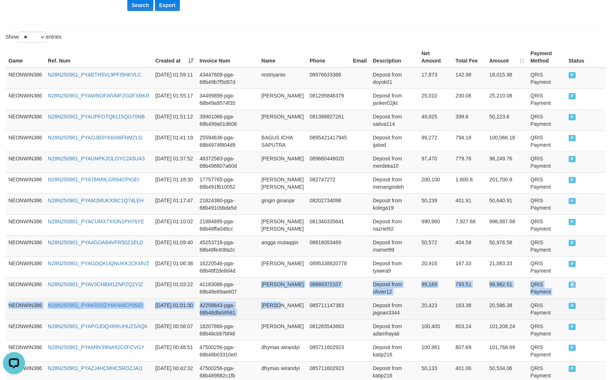
click at [295, 319] on td "hamdan saprudin" at bounding box center [283, 308] width 48 height 21
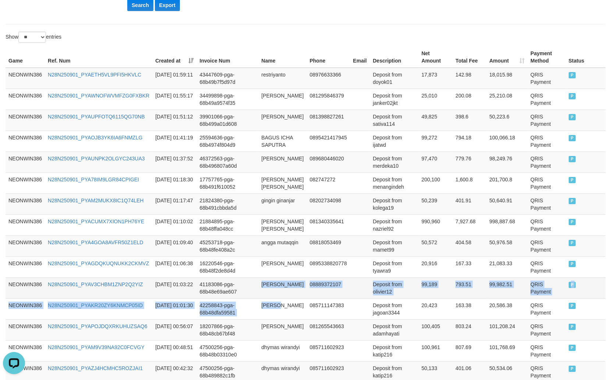
click at [292, 298] on td "rahmat kusmana" at bounding box center [283, 287] width 48 height 21
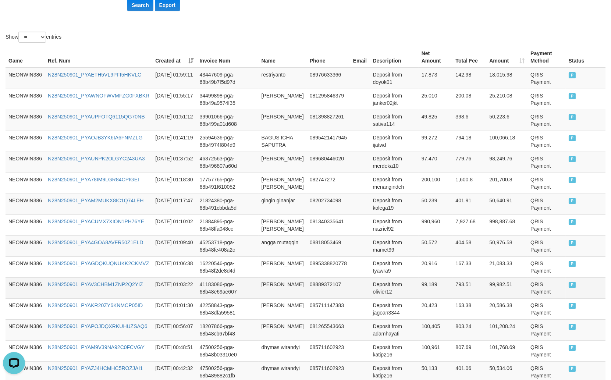
click at [386, 298] on td "Deposit from olivier12" at bounding box center [394, 287] width 49 height 21
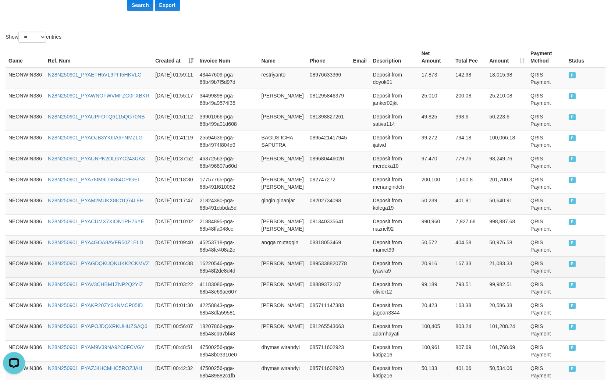
click at [267, 277] on td "mutiara ramadhani" at bounding box center [283, 266] width 48 height 21
click at [274, 277] on td "mutiara ramadhani" at bounding box center [283, 266] width 48 height 21
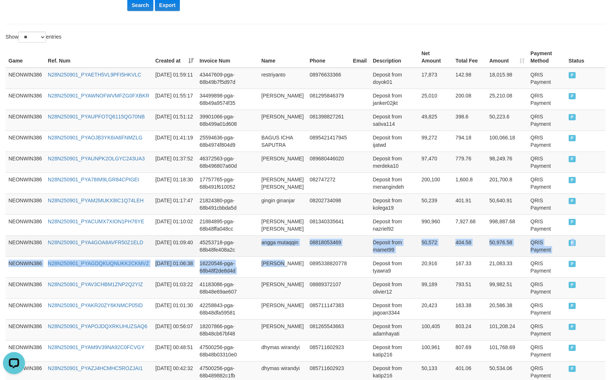
click at [274, 256] on td "angga mutaqqin" at bounding box center [283, 245] width 48 height 21
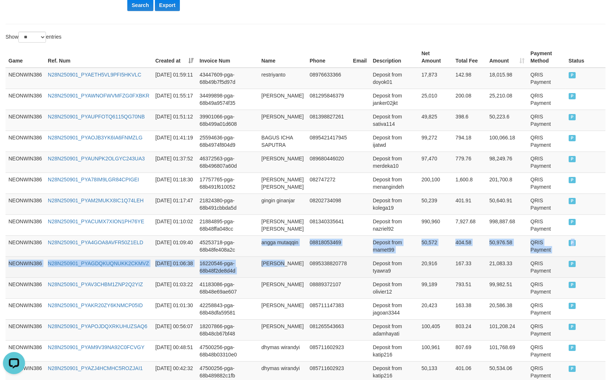
click at [221, 277] on td "16220546-pga-68b48f2de8d4d" at bounding box center [228, 266] width 62 height 21
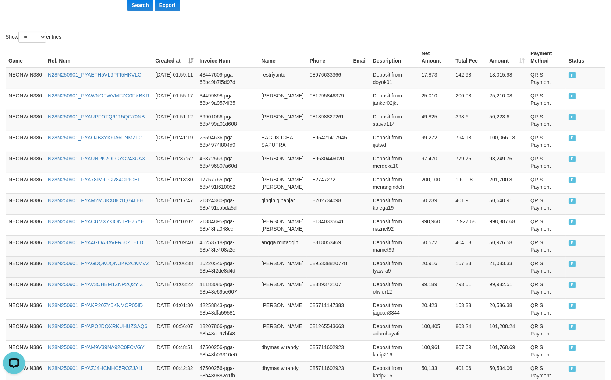
click at [277, 277] on td "mutiara ramadhani" at bounding box center [283, 266] width 48 height 21
click at [275, 277] on td "mutiara ramadhani" at bounding box center [283, 266] width 48 height 21
click at [382, 277] on td "Deposit from tyawra9" at bounding box center [394, 266] width 49 height 21
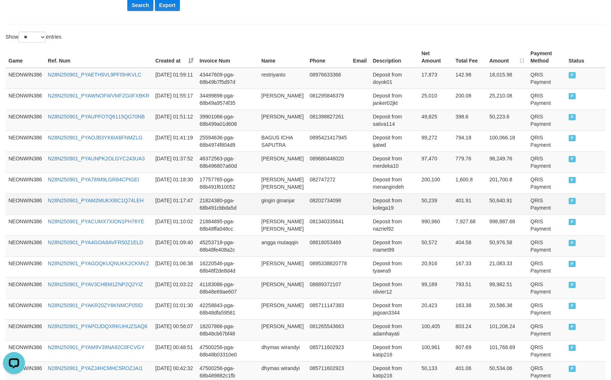
click at [295, 201] on td "gingin ginanjar" at bounding box center [283, 203] width 48 height 21
click at [469, 205] on td "401.91" at bounding box center [469, 203] width 34 height 21
click at [272, 298] on td "rahmat kusmana" at bounding box center [283, 287] width 48 height 21
drag, startPoint x: 272, startPoint y: 307, endPoint x: 289, endPoint y: 313, distance: 17.8
click at [276, 298] on td "rahmat kusmana" at bounding box center [283, 287] width 48 height 21
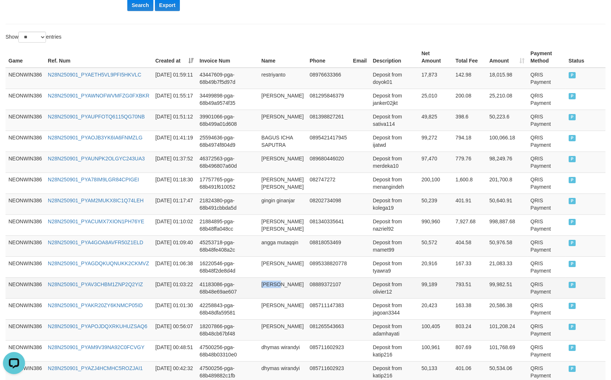
click at [289, 298] on td "rahmat kusmana" at bounding box center [283, 287] width 48 height 21
click at [382, 298] on td "Deposit from olivier12" at bounding box center [394, 287] width 49 height 21
click at [422, 298] on td "99,189" at bounding box center [436, 287] width 34 height 21
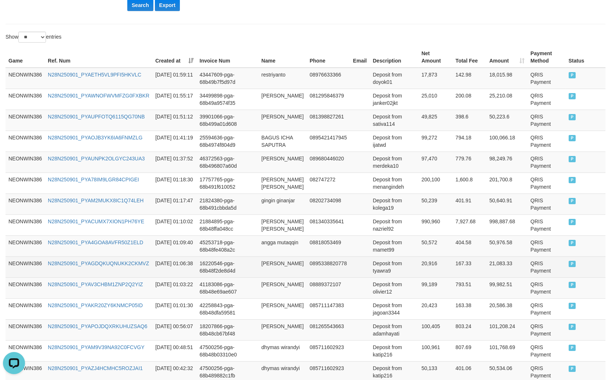
click at [266, 277] on td "mutiara ramadhani" at bounding box center [283, 266] width 48 height 21
drag, startPoint x: 266, startPoint y: 283, endPoint x: 288, endPoint y: 293, distance: 24.2
click at [266, 277] on td "mutiara ramadhani" at bounding box center [283, 266] width 48 height 21
click at [288, 277] on td "mutiara ramadhani" at bounding box center [283, 266] width 48 height 21
click at [388, 277] on td "Deposit from tyawra9" at bounding box center [394, 266] width 49 height 21
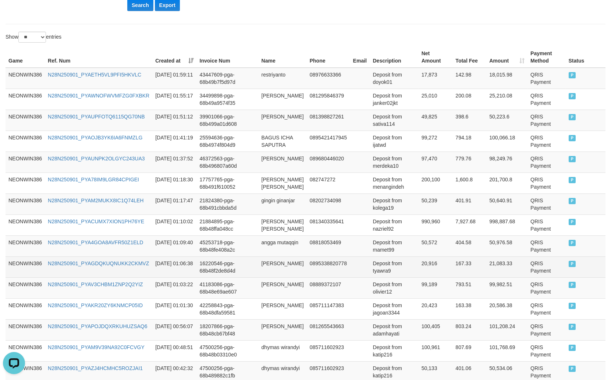
click at [380, 277] on td "Deposit from tyawra9" at bounding box center [394, 266] width 49 height 21
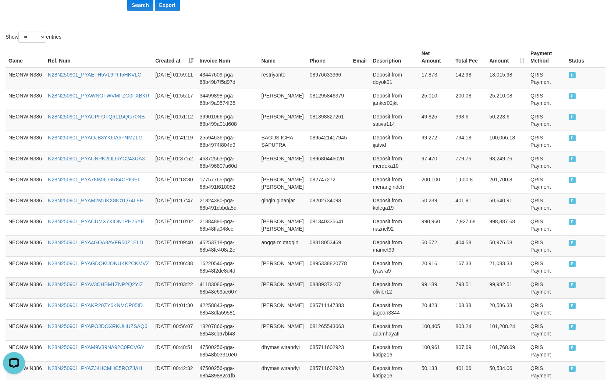
click at [429, 298] on td "99,189" at bounding box center [436, 287] width 34 height 21
click at [423, 298] on td "99,189" at bounding box center [436, 287] width 34 height 21
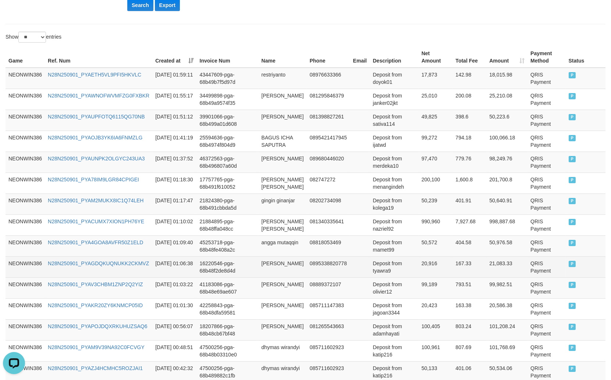
click at [433, 277] on td "20,916" at bounding box center [436, 266] width 34 height 21
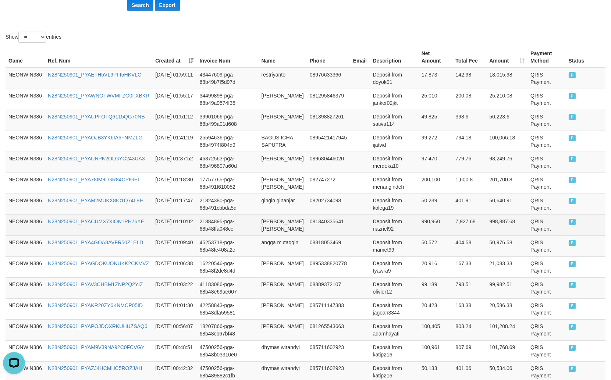
click at [407, 225] on td "Deposit from nazriel92" at bounding box center [394, 224] width 49 height 21
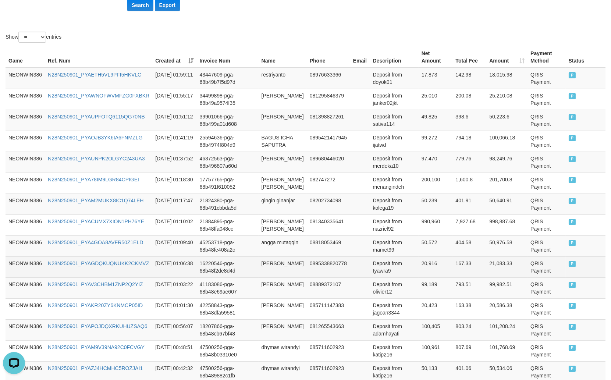
click at [425, 277] on td "20,916" at bounding box center [436, 266] width 34 height 21
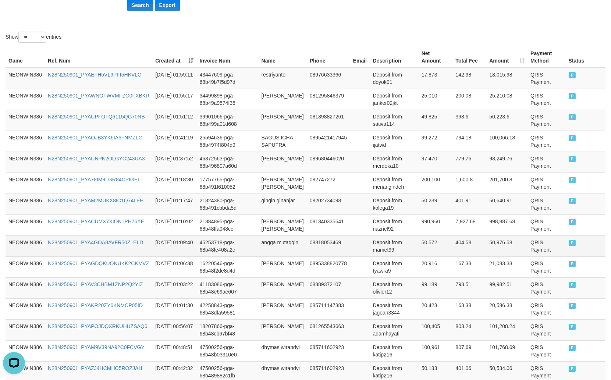
click at [262, 256] on td "angga mutaqqin" at bounding box center [283, 245] width 48 height 21
click at [296, 256] on td "angga mutaqqin" at bounding box center [283, 245] width 48 height 21
click at [377, 256] on td "Deposit from mamet99" at bounding box center [394, 245] width 49 height 21
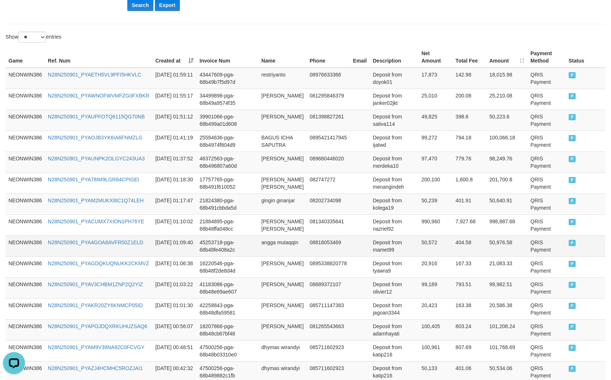
click at [431, 256] on td "50,572" at bounding box center [436, 245] width 34 height 21
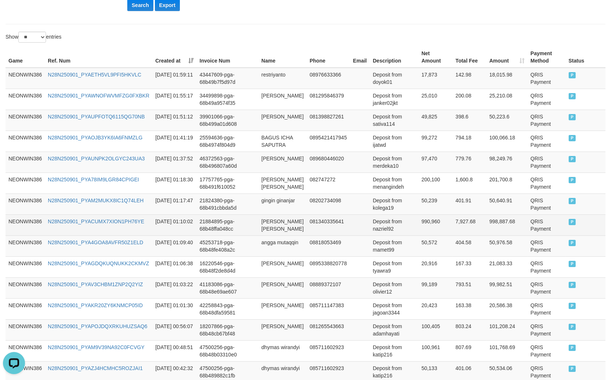
click at [260, 231] on td "MUHAMAD RIZAL NURMAN SALAM" at bounding box center [283, 224] width 48 height 21
click at [263, 230] on td "MUHAMAD RIZAL NURMAN SALAM" at bounding box center [283, 224] width 48 height 21
click at [280, 235] on td "MUHAMAD RIZAL NURMAN SALAM" at bounding box center [283, 224] width 48 height 21
click at [379, 235] on td "Deposit from nazriel92" at bounding box center [394, 224] width 49 height 21
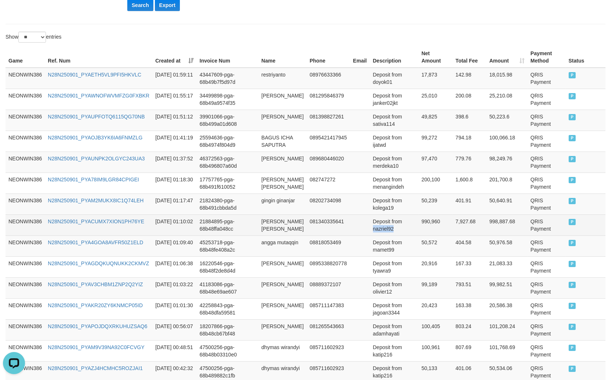
click at [379, 235] on td "Deposit from nazriel92" at bounding box center [394, 224] width 49 height 21
click at [424, 235] on td "990,960" at bounding box center [436, 224] width 34 height 21
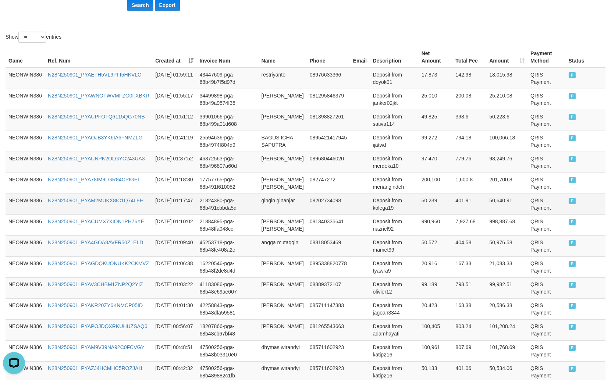
click at [274, 213] on td "gingin ginanjar" at bounding box center [283, 203] width 48 height 21
click at [291, 214] on td "gingin ginanjar" at bounding box center [283, 203] width 48 height 21
click at [384, 214] on td "Deposit from kolega19" at bounding box center [394, 203] width 49 height 21
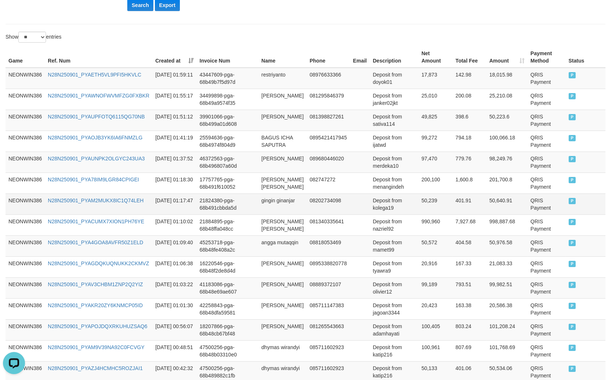
click at [430, 208] on td "50,239" at bounding box center [436, 203] width 34 height 21
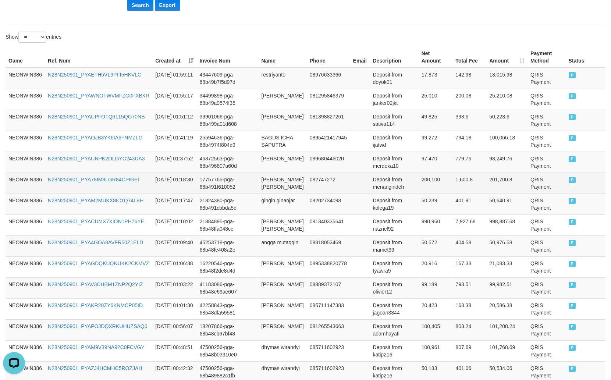
click at [263, 193] on td "DOOHAN LAU" at bounding box center [283, 183] width 48 height 21
drag, startPoint x: 262, startPoint y: 198, endPoint x: 281, endPoint y: 197, distance: 19.1
click at [264, 193] on td "DOOHAN LAU" at bounding box center [283, 183] width 48 height 21
click at [281, 193] on td "DOOHAN LAU" at bounding box center [283, 183] width 48 height 21
click at [291, 193] on td "DOOHAN LAU" at bounding box center [283, 183] width 48 height 21
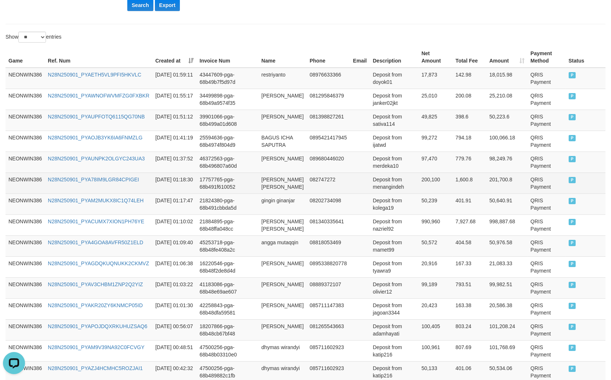
click at [371, 193] on td "Deposit from menangindeh" at bounding box center [394, 183] width 49 height 21
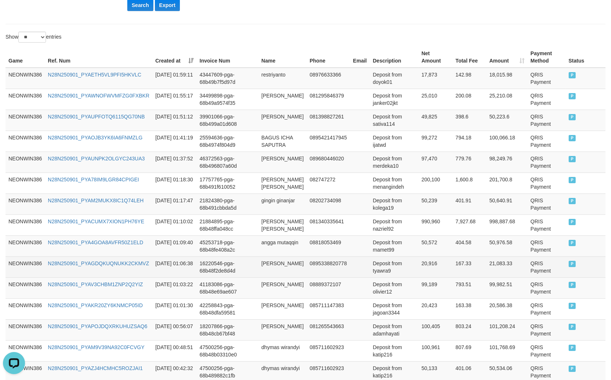
click at [265, 277] on td "mutiara ramadhani" at bounding box center [283, 266] width 48 height 21
drag, startPoint x: 265, startPoint y: 285, endPoint x: 271, endPoint y: 290, distance: 7.7
click at [267, 277] on td "mutiara ramadhani" at bounding box center [283, 266] width 48 height 21
click at [282, 277] on td "mutiara ramadhani" at bounding box center [283, 266] width 48 height 21
click at [385, 277] on td "Deposit from tyawra9" at bounding box center [394, 266] width 49 height 21
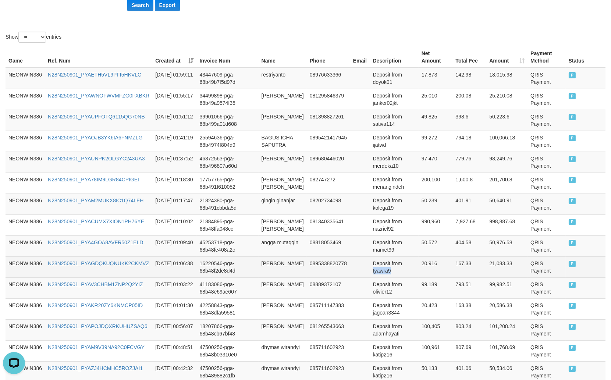
click at [385, 277] on td "Deposit from tyawra9" at bounding box center [394, 266] width 49 height 21
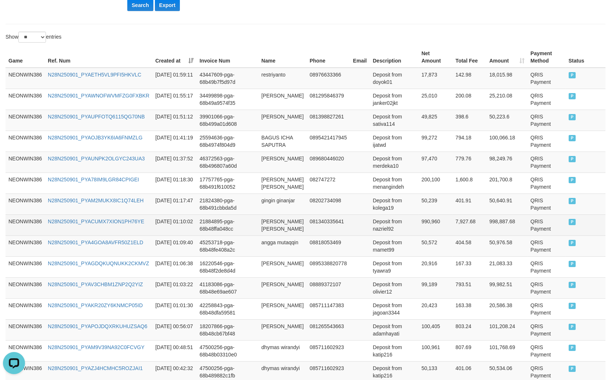
click at [400, 232] on td "Deposit from nazriel92" at bounding box center [394, 224] width 49 height 21
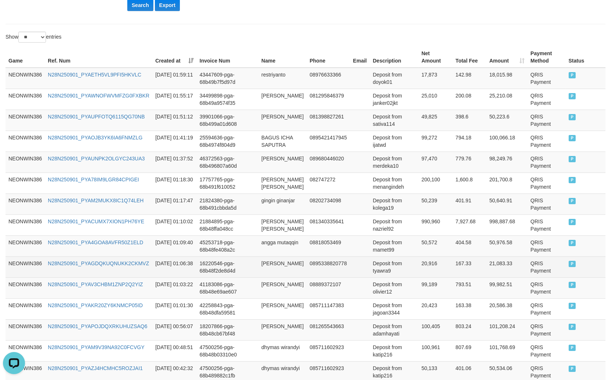
click at [431, 277] on td "20,916" at bounding box center [436, 266] width 34 height 21
click at [309, 277] on td "0895338820778" at bounding box center [328, 266] width 43 height 21
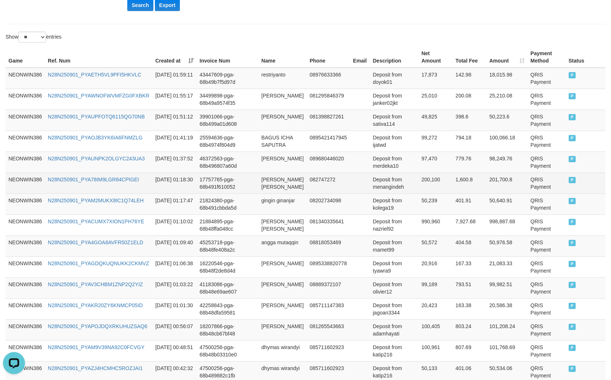
click at [436, 192] on td "200,100" at bounding box center [436, 183] width 34 height 21
click at [433, 192] on td "200,100" at bounding box center [436, 183] width 34 height 21
click at [393, 192] on td "Deposit from menangindeh" at bounding box center [394, 183] width 49 height 21
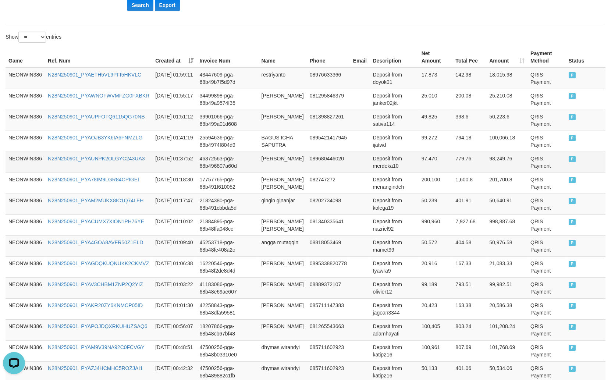
click at [264, 172] on td "irfan setiady" at bounding box center [283, 162] width 48 height 21
drag, startPoint x: 264, startPoint y: 172, endPoint x: 287, endPoint y: 171, distance: 23.5
click at [264, 171] on td "irfan setiady" at bounding box center [283, 162] width 48 height 21
click at [287, 171] on td "irfan setiady" at bounding box center [283, 162] width 48 height 21
click at [381, 168] on td "Deposit from merdeka10" at bounding box center [394, 162] width 49 height 21
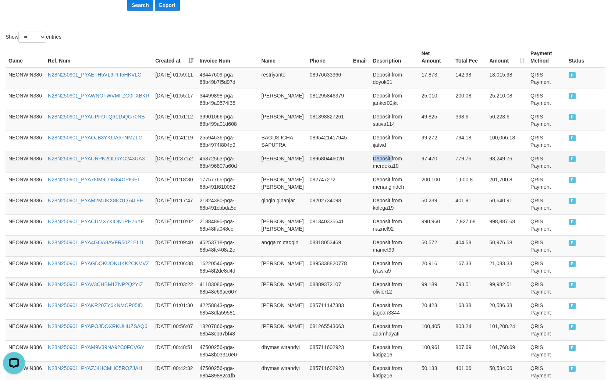
click at [381, 168] on td "Deposit from merdeka10" at bounding box center [394, 162] width 49 height 21
click at [380, 173] on td "Deposit from merdeka10" at bounding box center [394, 162] width 49 height 21
click at [430, 173] on td "97,470" at bounding box center [436, 162] width 34 height 21
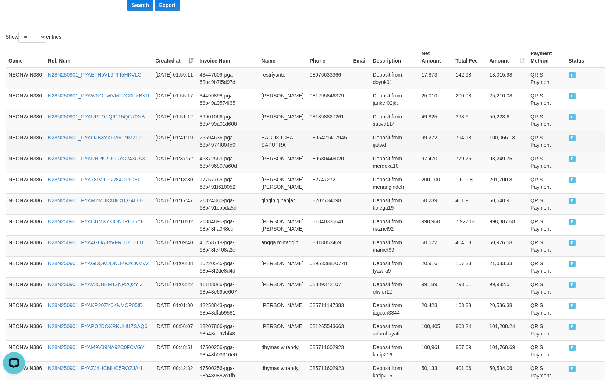
click at [276, 147] on td "BAGUS ICHA SAPUTRA" at bounding box center [283, 141] width 48 height 21
click at [378, 152] on td "Deposit from ijatwd" at bounding box center [394, 141] width 49 height 21
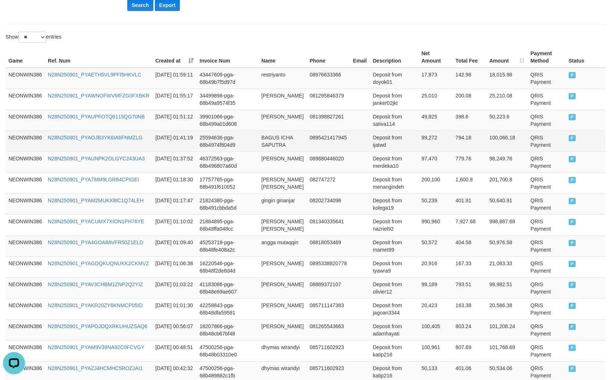
click at [271, 152] on td "BAGUS ICHA SAPUTRA" at bounding box center [283, 141] width 48 height 21
click at [269, 148] on td "BAGUS ICHA SAPUTRA" at bounding box center [283, 141] width 48 height 21
click at [379, 151] on td "Deposit from ijatwd" at bounding box center [394, 141] width 49 height 21
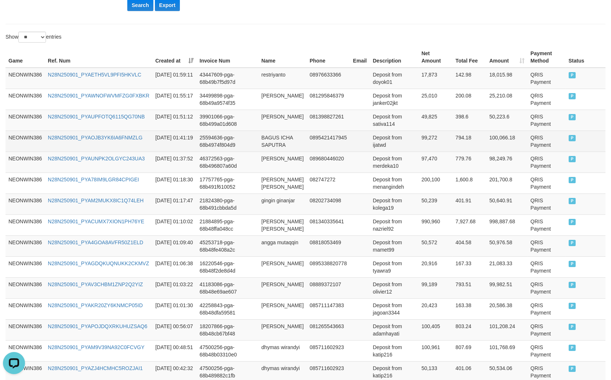
click at [423, 152] on td "99,272" at bounding box center [436, 141] width 34 height 21
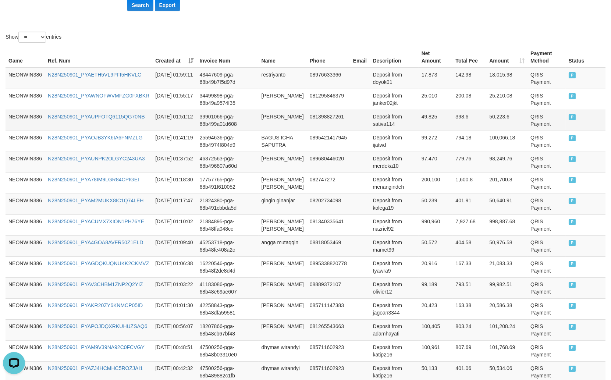
click at [271, 119] on td "RIZKY ANDRIAN MAULANA" at bounding box center [283, 120] width 48 height 21
click at [282, 126] on td "RIZKY ANDRIAN MAULANA" at bounding box center [283, 120] width 48 height 21
click at [284, 131] on td "RIZKY ANDRIAN MAULANA" at bounding box center [283, 120] width 48 height 21
click at [382, 122] on td "Deposit from sativa114" at bounding box center [394, 120] width 49 height 21
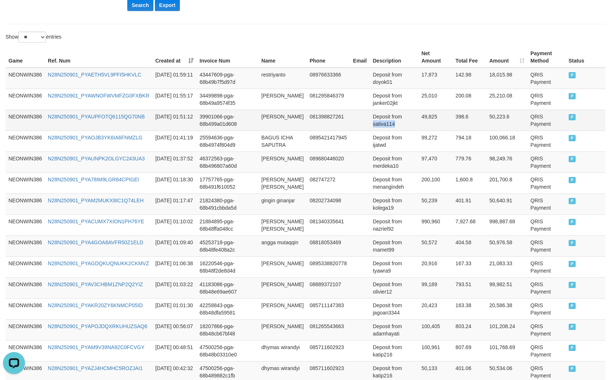
click at [382, 122] on td "Deposit from sativa114" at bounding box center [394, 120] width 49 height 21
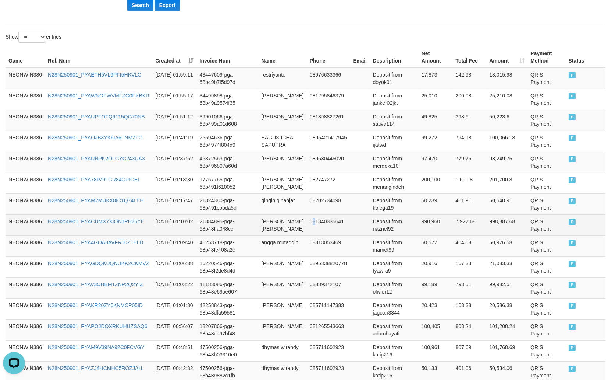
drag, startPoint x: 308, startPoint y: 252, endPoint x: 324, endPoint y: 252, distance: 16.2
click at [313, 235] on td "081340335641" at bounding box center [328, 224] width 43 height 21
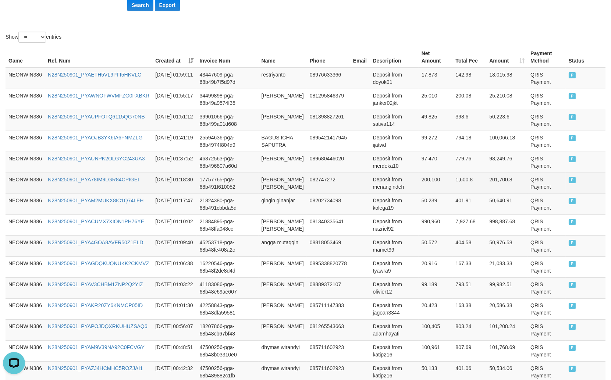
click at [389, 193] on td "Deposit from menangindeh" at bounding box center [394, 183] width 49 height 21
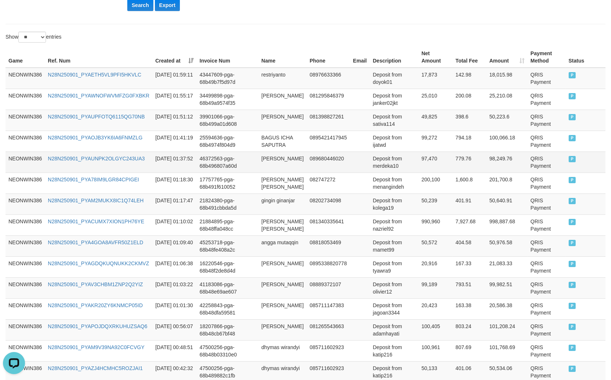
click at [387, 173] on td "Deposit from merdeka10" at bounding box center [394, 162] width 49 height 21
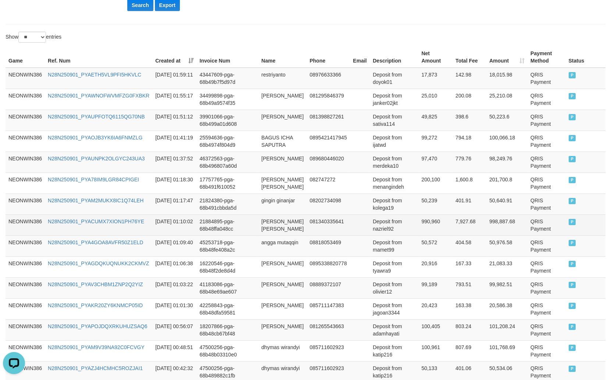
click at [316, 235] on td "081340335641" at bounding box center [328, 224] width 43 height 21
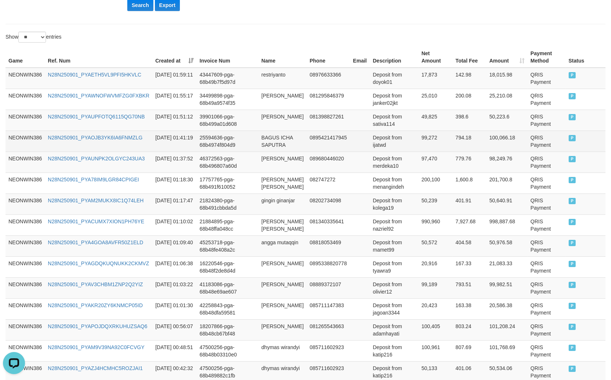
click at [377, 152] on td "Deposit from ijatwd" at bounding box center [394, 141] width 49 height 21
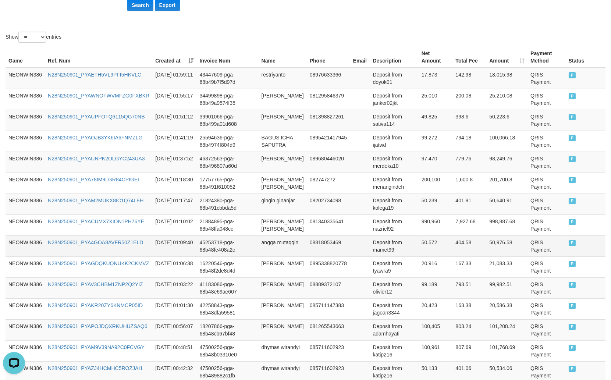
click at [494, 256] on td "50,976.58" at bounding box center [506, 245] width 41 height 21
click at [424, 117] on td "49,825" at bounding box center [436, 120] width 34 height 21
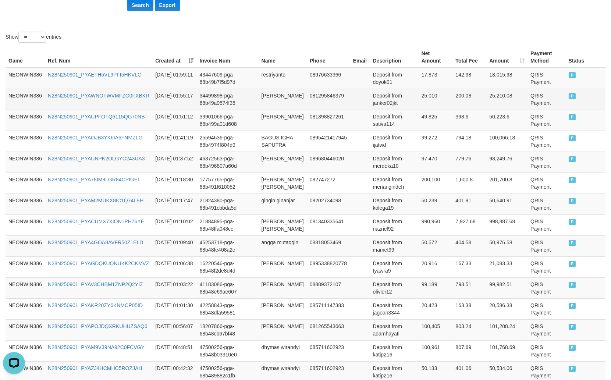
click at [271, 98] on td "muhammad thoriq majid" at bounding box center [283, 99] width 48 height 21
click at [278, 106] on td "muhammad thoriq majid" at bounding box center [283, 99] width 48 height 21
click at [289, 106] on td "muhammad thoriq majid" at bounding box center [283, 99] width 48 height 21
click at [388, 101] on td "Deposit from janker02jkt" at bounding box center [394, 99] width 49 height 21
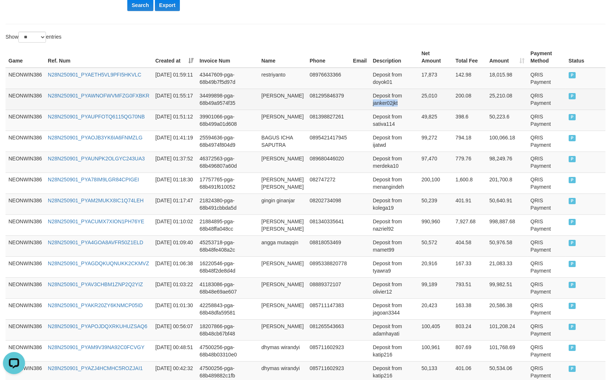
click at [388, 101] on td "Deposit from janker02jkt" at bounding box center [394, 99] width 49 height 21
click at [425, 100] on td "25,010" at bounding box center [436, 99] width 34 height 21
drag, startPoint x: 425, startPoint y: 100, endPoint x: 434, endPoint y: 99, distance: 9.6
click at [426, 101] on td "25,010" at bounding box center [436, 99] width 34 height 21
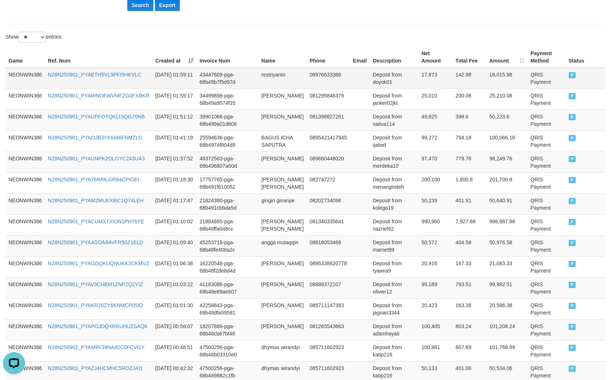
click at [269, 77] on td "restriyanto" at bounding box center [283, 78] width 48 height 21
drag, startPoint x: 269, startPoint y: 77, endPoint x: 285, endPoint y: 83, distance: 17.5
click at [270, 78] on td "restriyanto" at bounding box center [283, 78] width 48 height 21
click at [285, 83] on td "restriyanto" at bounding box center [283, 78] width 48 height 21
click at [370, 78] on td "Deposit from doyok01" at bounding box center [394, 78] width 49 height 21
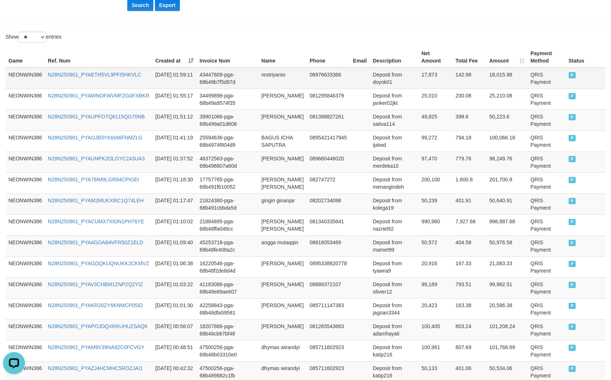
click at [370, 79] on td "Deposit from doyok01" at bounding box center [394, 78] width 49 height 21
click at [373, 85] on td "Deposit from doyok01" at bounding box center [394, 78] width 49 height 21
click at [427, 82] on td "17,873" at bounding box center [436, 78] width 34 height 21
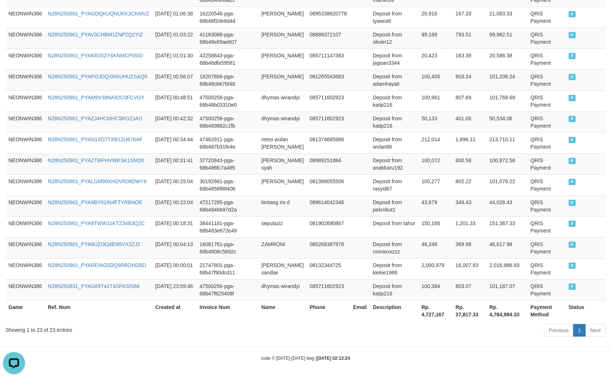
scroll to position [492, 0]
click at [425, 318] on th "Rp. 4,727,167" at bounding box center [436, 310] width 34 height 21
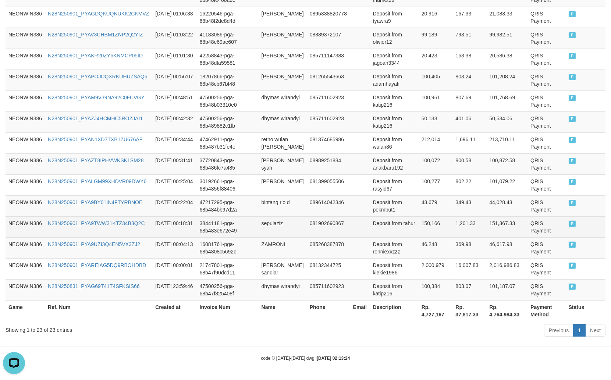
click at [428, 223] on td "150,166" at bounding box center [436, 226] width 34 height 21
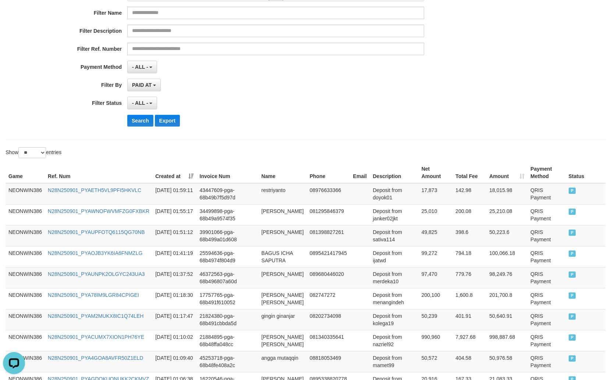
click at [378, 167] on th "Description" at bounding box center [394, 172] width 49 height 21
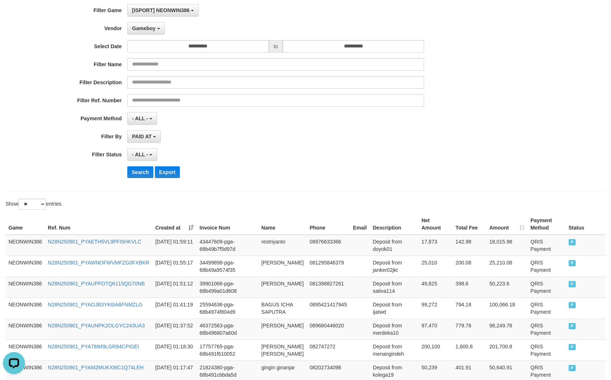
scroll to position [0, 0]
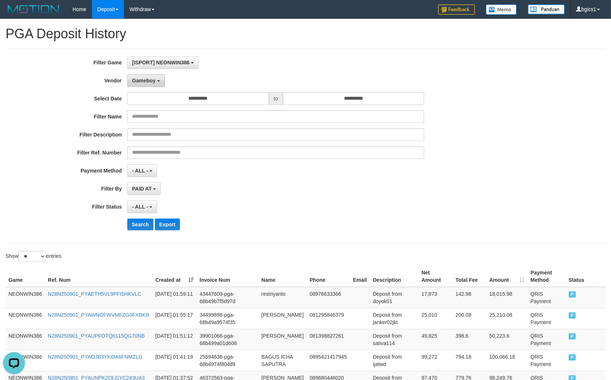
click at [146, 78] on span "Gameboy" at bounding box center [144, 81] width 24 height 6
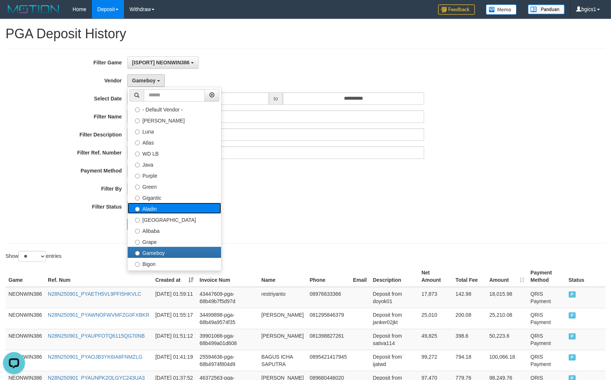
click at [166, 205] on label "Aladin" at bounding box center [174, 208] width 93 height 11
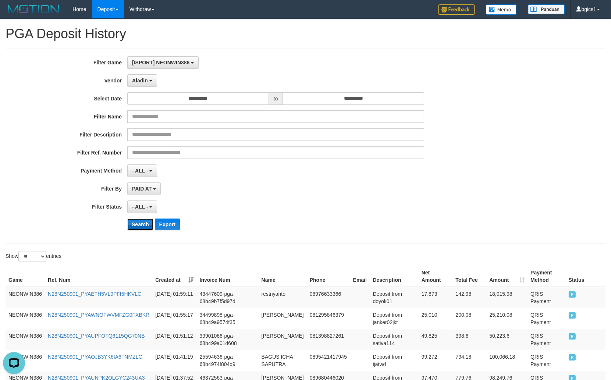
click at [139, 220] on button "Search" at bounding box center [140, 224] width 26 height 12
click at [481, 191] on div "**********" at bounding box center [254, 188] width 509 height 13
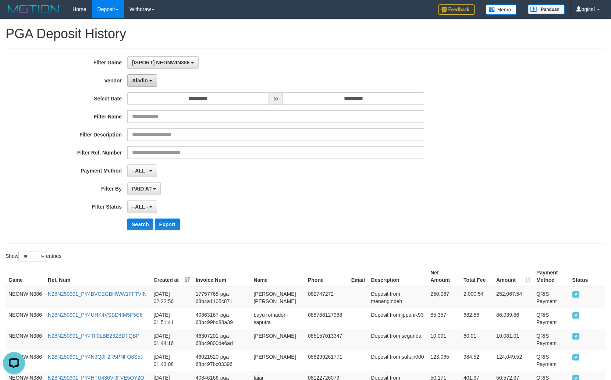
click at [150, 82] on button "Aladin" at bounding box center [142, 80] width 30 height 13
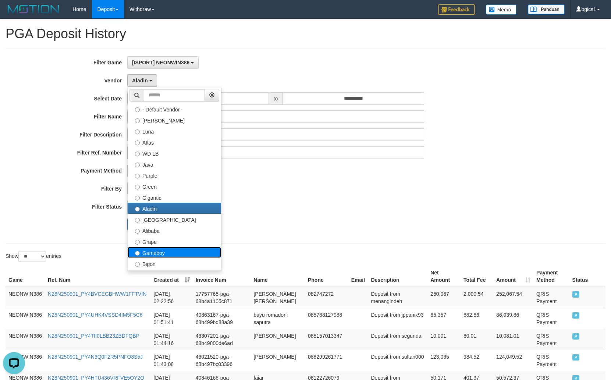
click at [149, 250] on label "Gameboy" at bounding box center [174, 252] width 93 height 11
select select "**********"
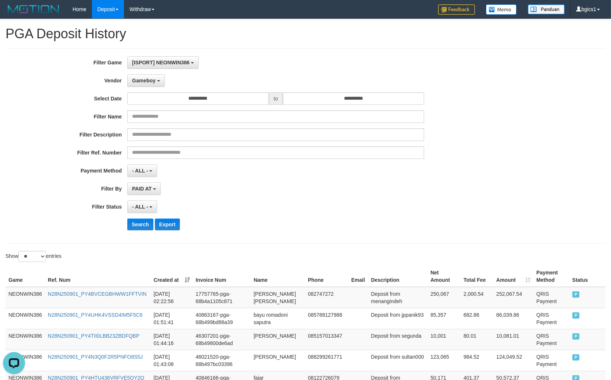
click at [142, 218] on div "**********" at bounding box center [254, 145] width 509 height 179
click at [141, 221] on button "Search" at bounding box center [140, 224] width 26 height 12
click at [409, 191] on div "PAID AT PAID AT CREATED AT" at bounding box center [275, 188] width 297 height 13
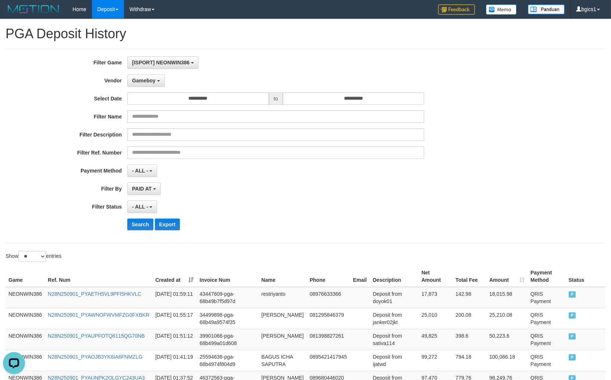
click at [453, 284] on th "Total Fee" at bounding box center [469, 276] width 34 height 21
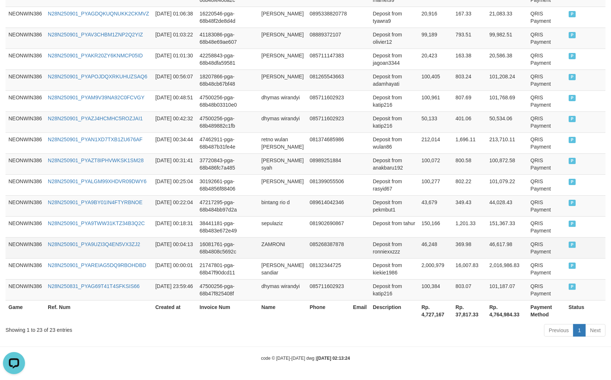
click at [503, 246] on td "46,617.98" at bounding box center [506, 247] width 41 height 21
click at [424, 203] on td "43,679" at bounding box center [436, 205] width 34 height 21
click at [365, 306] on th "Email" at bounding box center [360, 310] width 20 height 21
click at [497, 310] on th "Rp. 4,764,984.33" at bounding box center [506, 310] width 41 height 21
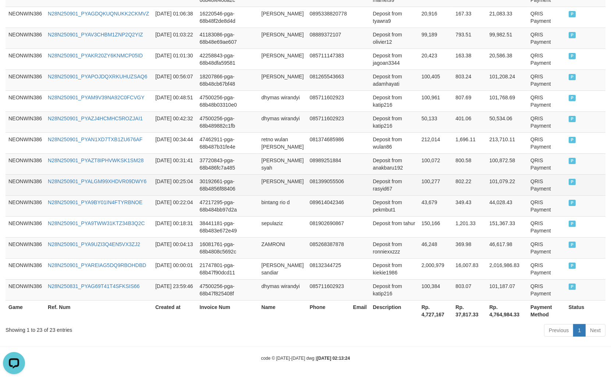
click at [379, 189] on td "Deposit from rasyid67" at bounding box center [394, 184] width 49 height 21
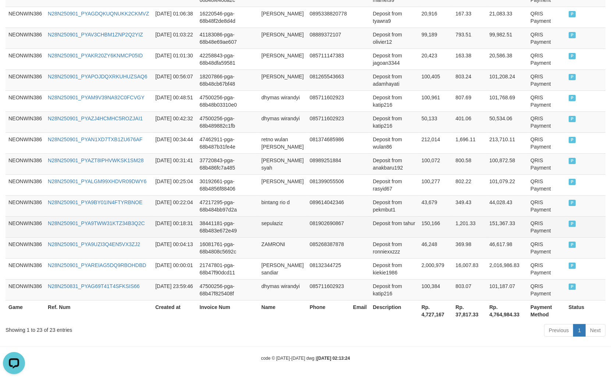
click at [466, 222] on td "1,201.33" at bounding box center [469, 226] width 34 height 21
click at [415, 221] on td "Deposit from tahur" at bounding box center [394, 226] width 49 height 21
click at [462, 229] on td "1,201.33" at bounding box center [469, 226] width 34 height 21
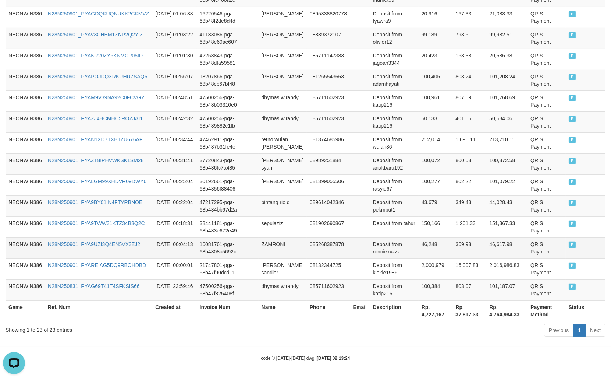
click at [466, 247] on td "369.98" at bounding box center [469, 247] width 34 height 21
click at [498, 240] on td "46,617.98" at bounding box center [506, 247] width 41 height 21
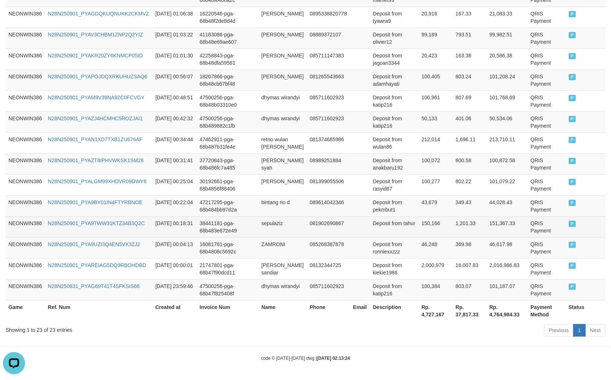
click at [324, 217] on td "081902690867" at bounding box center [328, 226] width 43 height 21
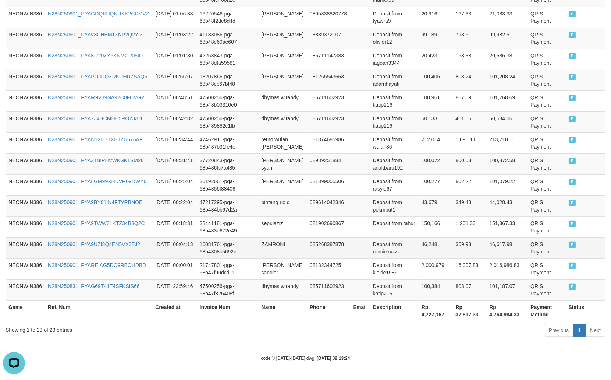
click at [370, 244] on td "Deposit from ronniexxzzz" at bounding box center [394, 247] width 49 height 21
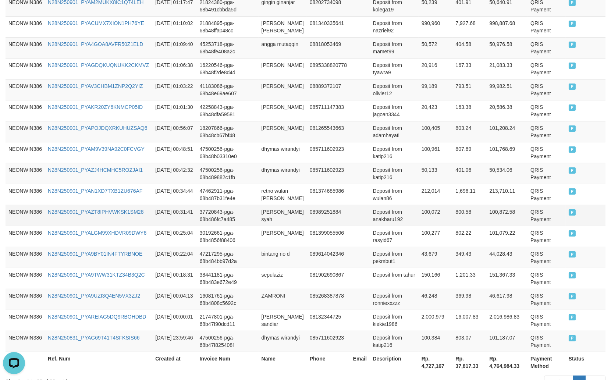
scroll to position [356, 0]
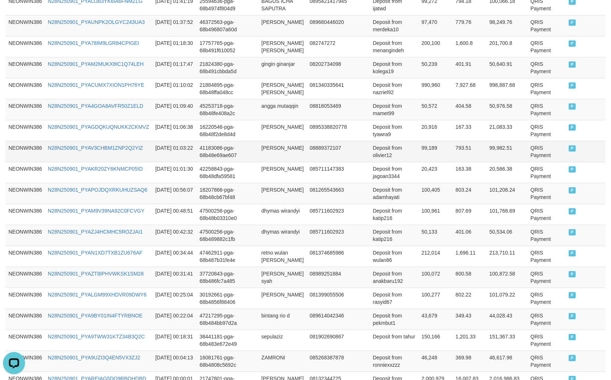
click at [363, 162] on td at bounding box center [360, 151] width 20 height 21
click at [384, 204] on td "Deposit from adamhayati" at bounding box center [394, 193] width 49 height 21
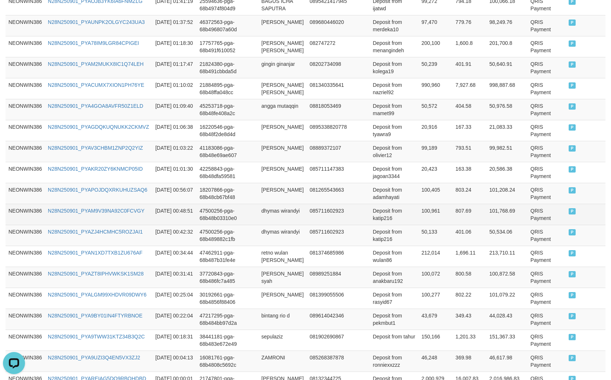
click at [442, 225] on td "100,961" at bounding box center [436, 214] width 34 height 21
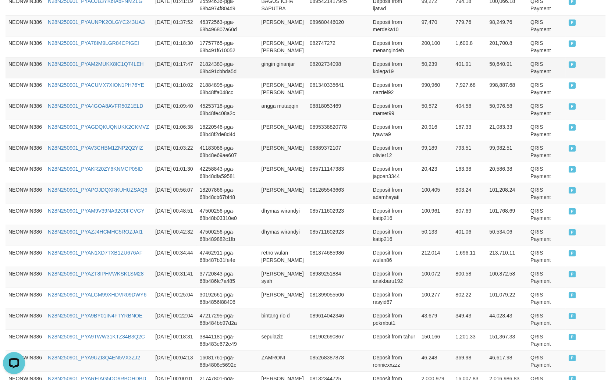
click at [427, 75] on td "50,239" at bounding box center [436, 67] width 34 height 21
